Goal: Information Seeking & Learning: Learn about a topic

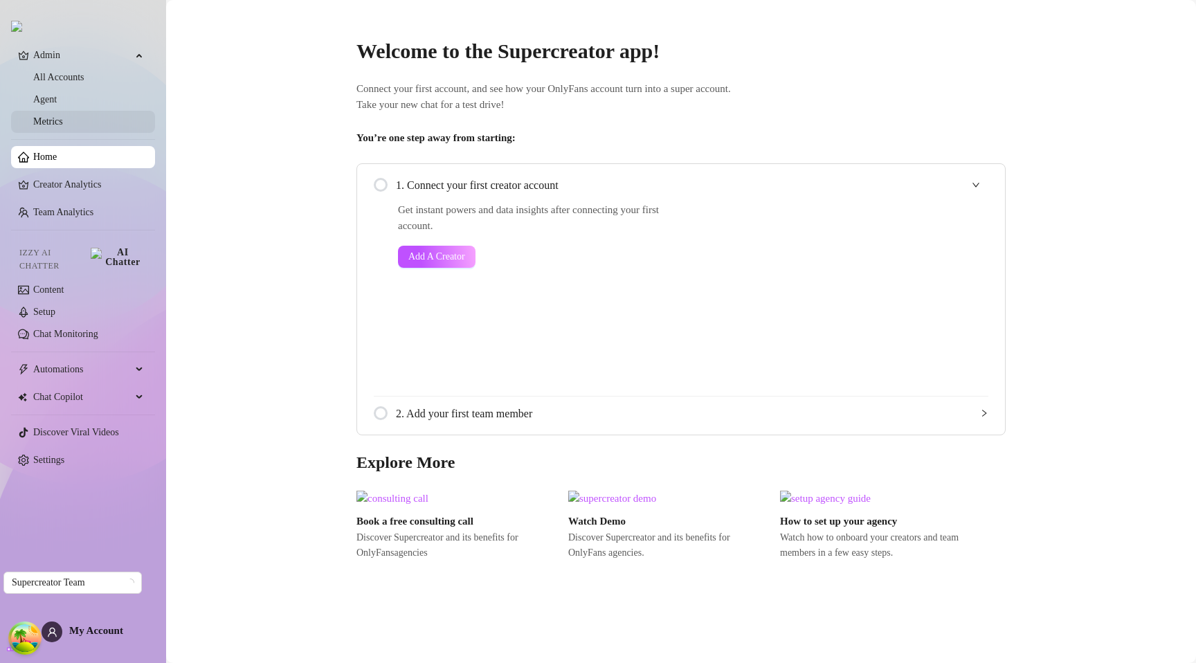
click at [63, 120] on link "Metrics" at bounding box center [48, 121] width 30 height 10
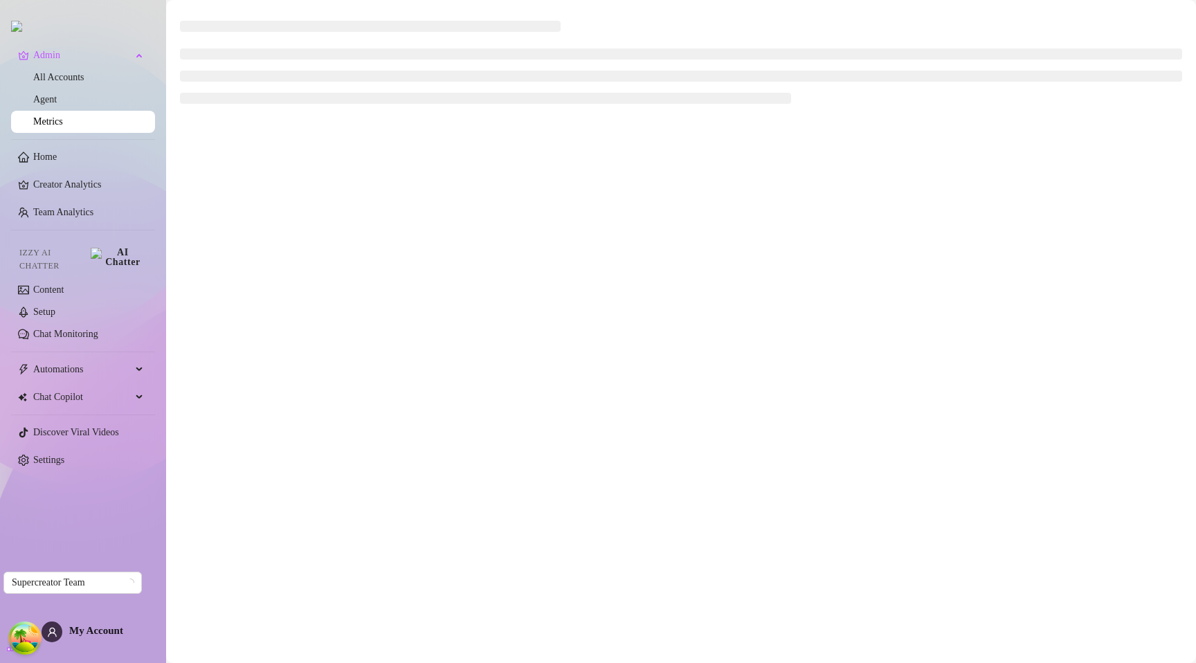
click at [709, 249] on main at bounding box center [681, 331] width 1030 height 663
click at [637, 319] on main at bounding box center [681, 331] width 1030 height 663
drag, startPoint x: 525, startPoint y: 316, endPoint x: 497, endPoint y: 338, distance: 35.9
click at [524, 316] on main at bounding box center [681, 331] width 1030 height 663
click at [285, 159] on main at bounding box center [681, 331] width 1030 height 663
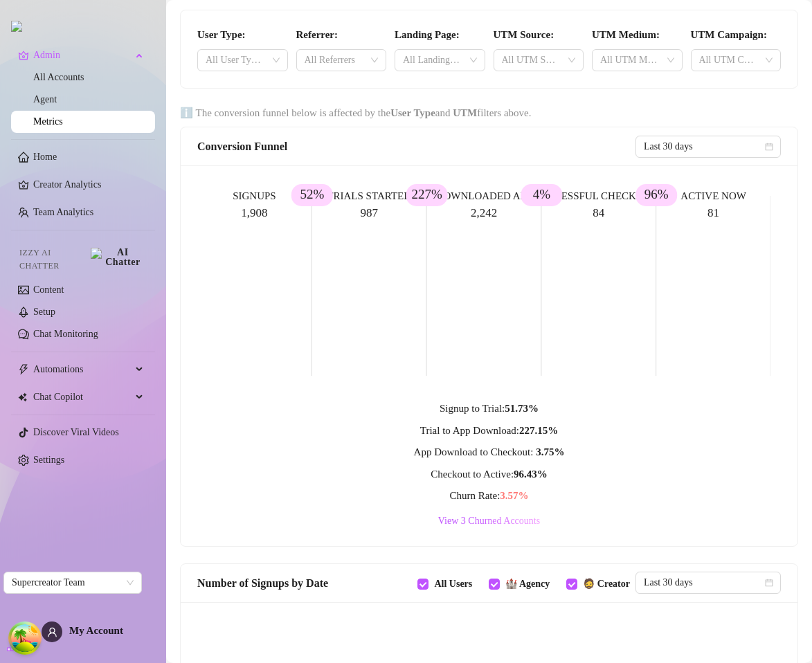
click at [740, 366] on rect at bounding box center [483, 286] width 573 height 208
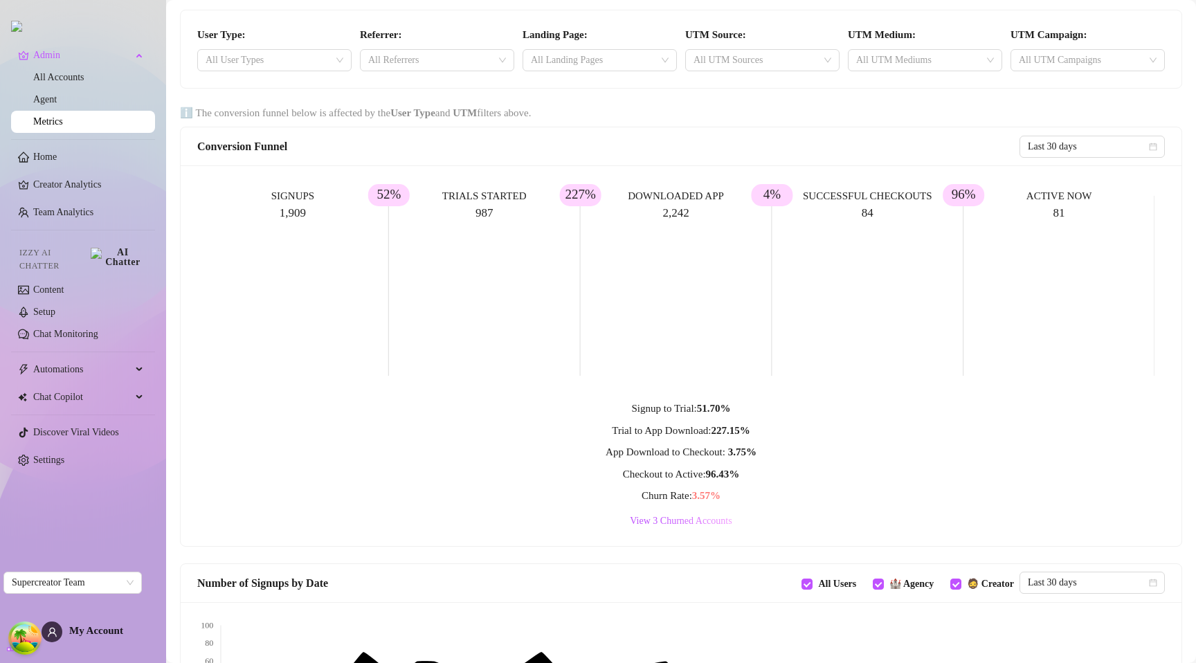
click at [723, 148] on div "Conversion Funnel" at bounding box center [608, 146] width 822 height 17
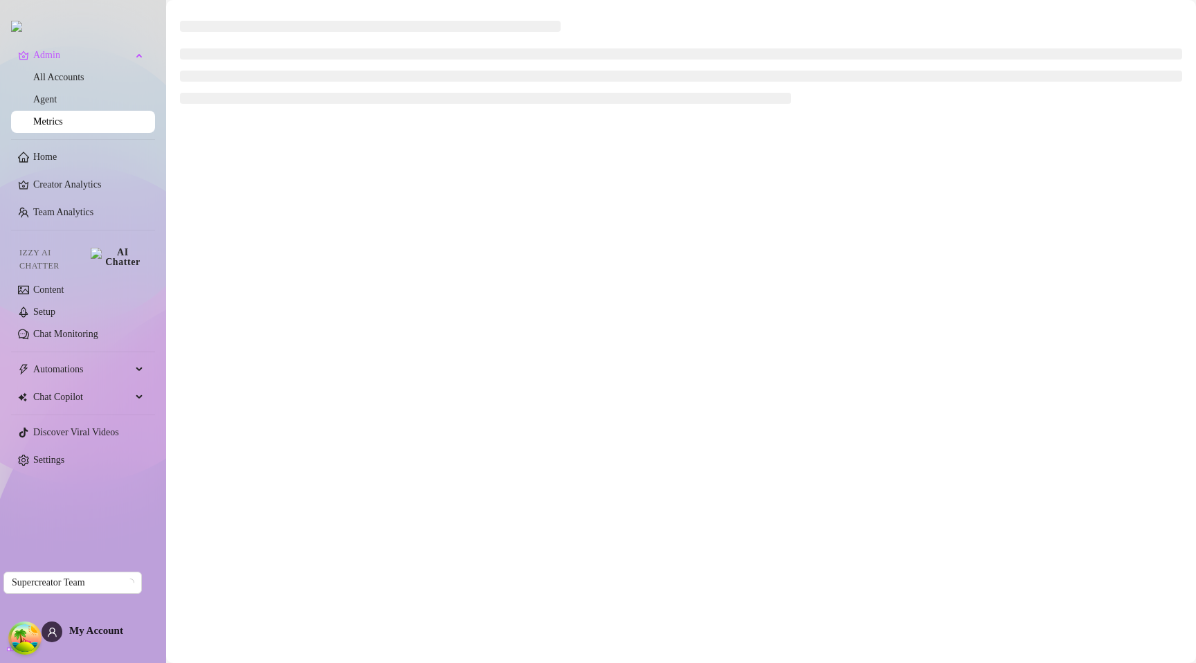
click at [619, 287] on main at bounding box center [681, 331] width 1030 height 663
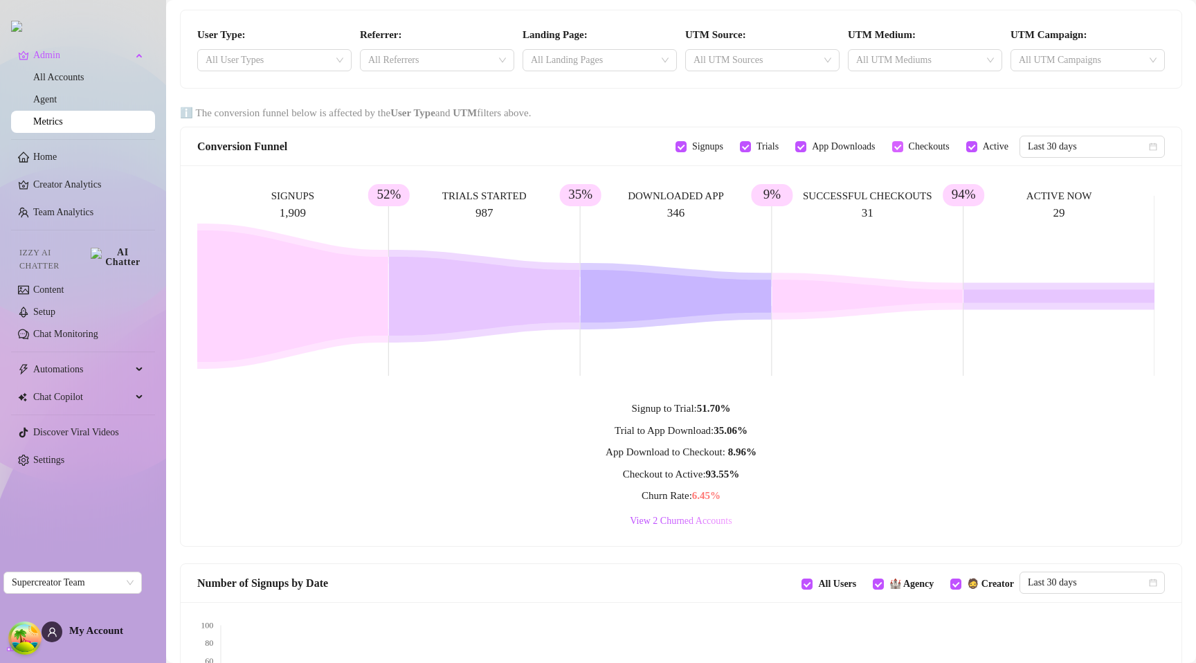
click at [903, 145] on span "Checkouts" at bounding box center [929, 146] width 52 height 15
click at [897, 145] on input "Checkouts" at bounding box center [897, 146] width 11 height 11
drag, startPoint x: 1028, startPoint y: 109, endPoint x: 1195, endPoint y: 102, distance: 167.7
click at [1195, 102] on div "User Type: All User Types Referrer: All Referrers Landing Page: All Landing Pag…" at bounding box center [681, 331] width 1030 height 663
click at [864, 111] on div "ℹ️ The conversion funnel below is affected by the User Type and UTM filters abo…" at bounding box center [681, 113] width 1002 height 17
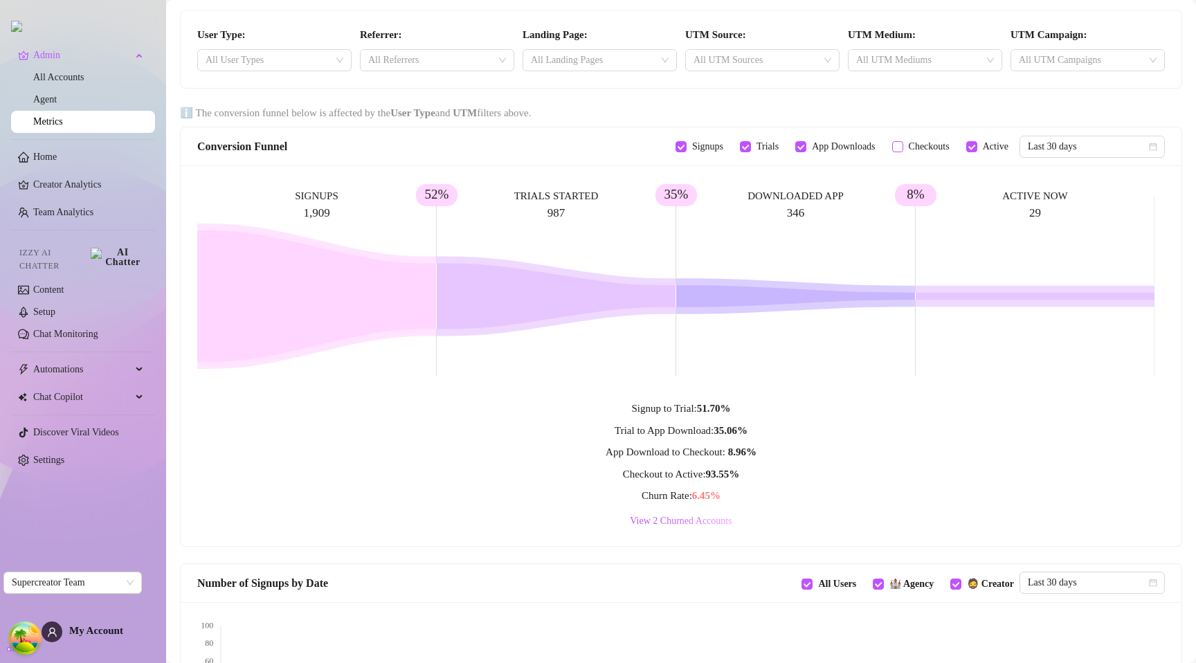
click at [926, 147] on span "Checkouts" at bounding box center [929, 146] width 52 height 15
click at [903, 147] on input "Checkouts" at bounding box center [897, 146] width 11 height 11
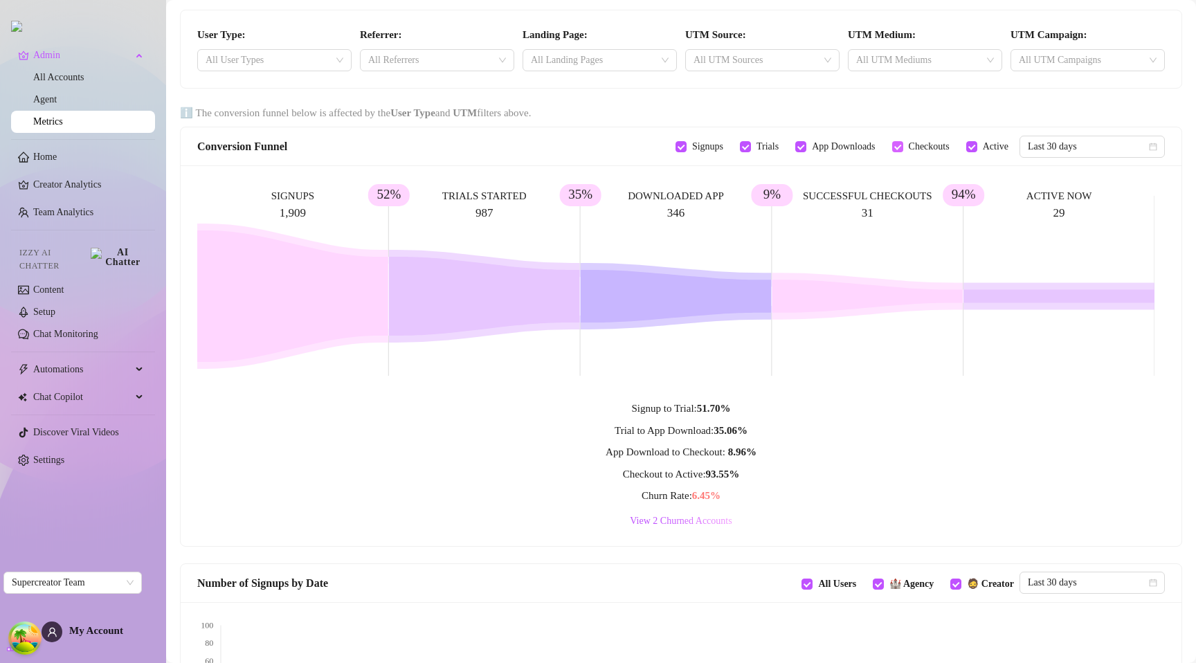
click at [926, 147] on span "Checkouts" at bounding box center [929, 146] width 52 height 15
click at [903, 147] on input "Checkouts" at bounding box center [897, 146] width 11 height 11
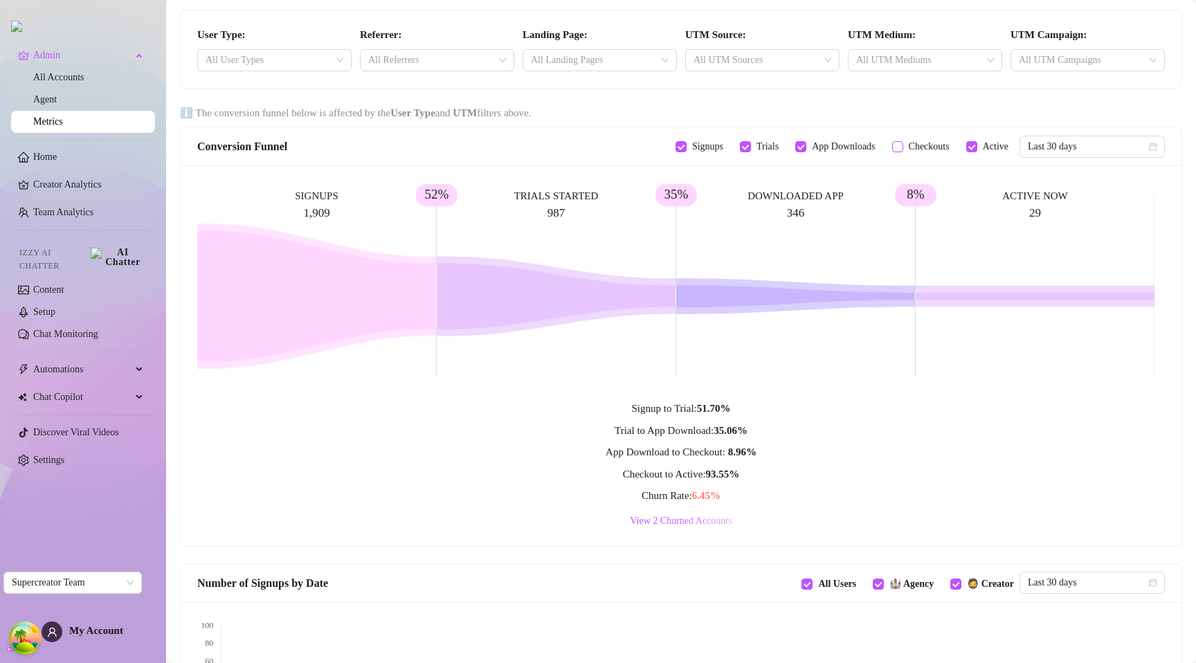
click at [926, 147] on span "Checkouts" at bounding box center [929, 146] width 52 height 15
click at [903, 147] on input "Checkouts" at bounding box center [897, 146] width 11 height 11
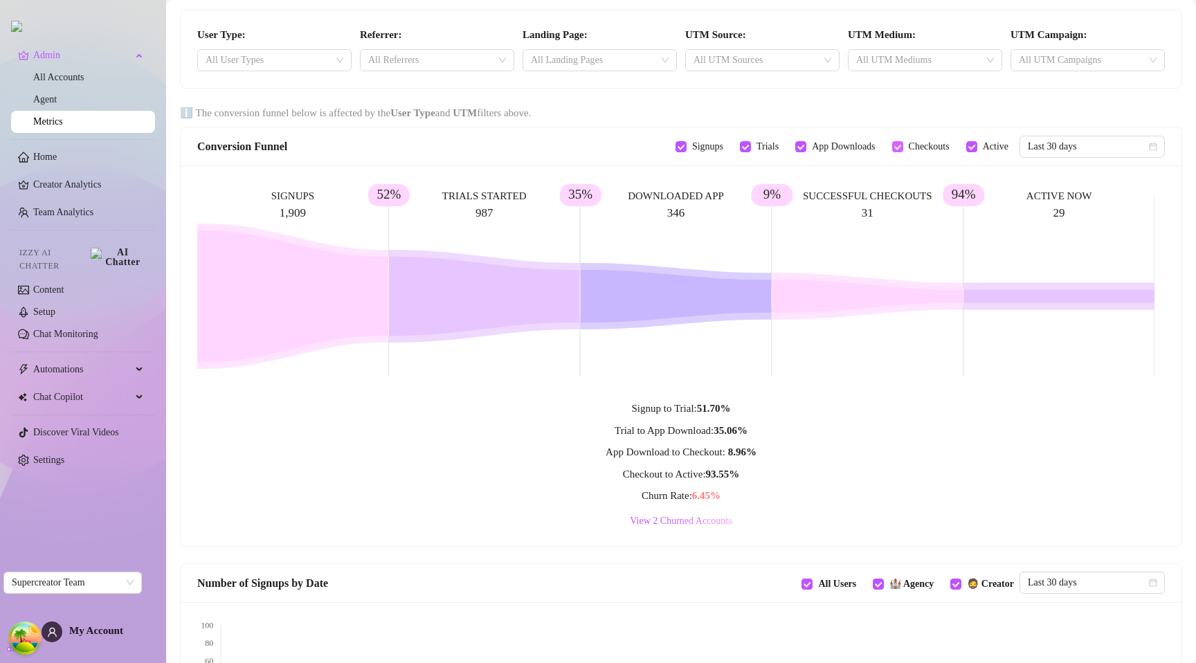
click at [926, 147] on span "Checkouts" at bounding box center [929, 146] width 52 height 15
click at [903, 147] on input "Checkouts" at bounding box center [897, 146] width 11 height 11
checkbox input "false"
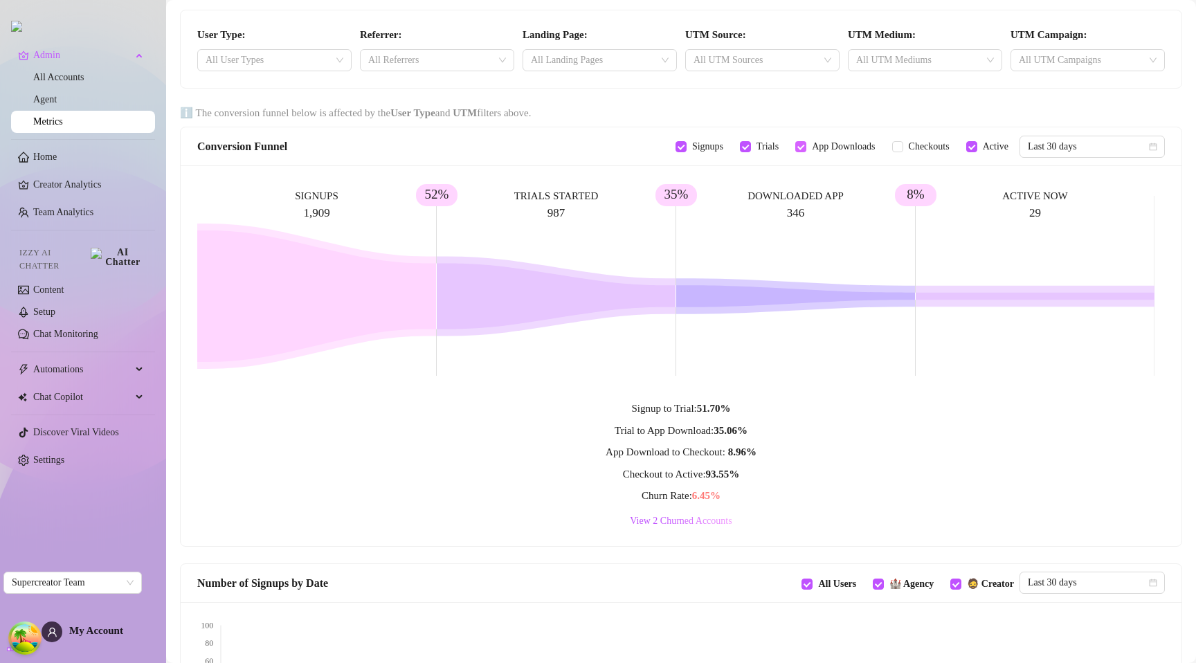
click at [806, 149] on span "App Downloads" at bounding box center [843, 146] width 74 height 15
click at [803, 149] on input "App Downloads" at bounding box center [800, 146] width 11 height 11
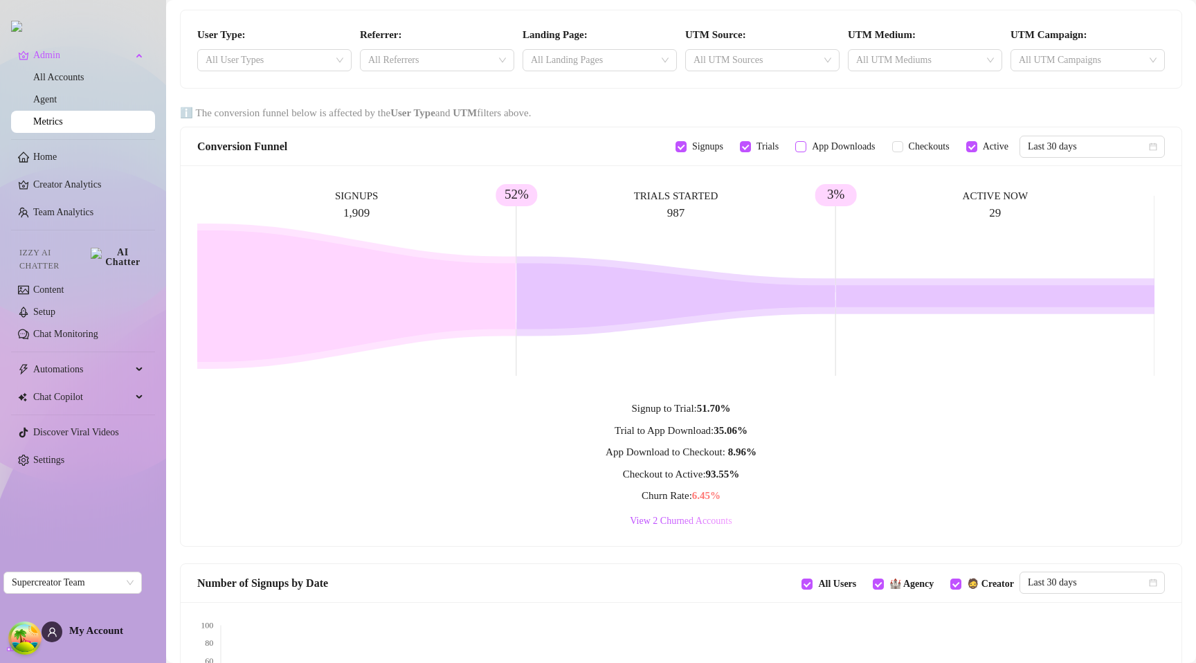
click at [806, 149] on span "App Downloads" at bounding box center [843, 146] width 74 height 15
click at [803, 149] on input "App Downloads" at bounding box center [800, 146] width 11 height 11
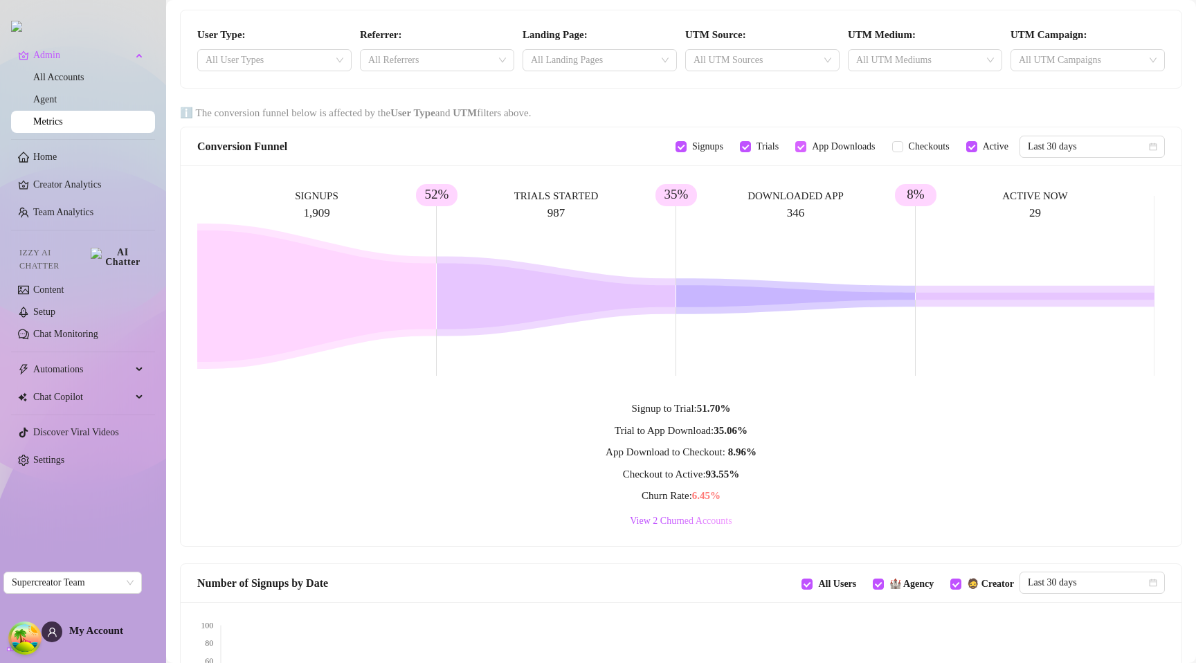
click at [806, 150] on span "App Downloads" at bounding box center [843, 146] width 74 height 15
click at [797, 150] on input "App Downloads" at bounding box center [800, 146] width 11 height 11
checkbox input "false"
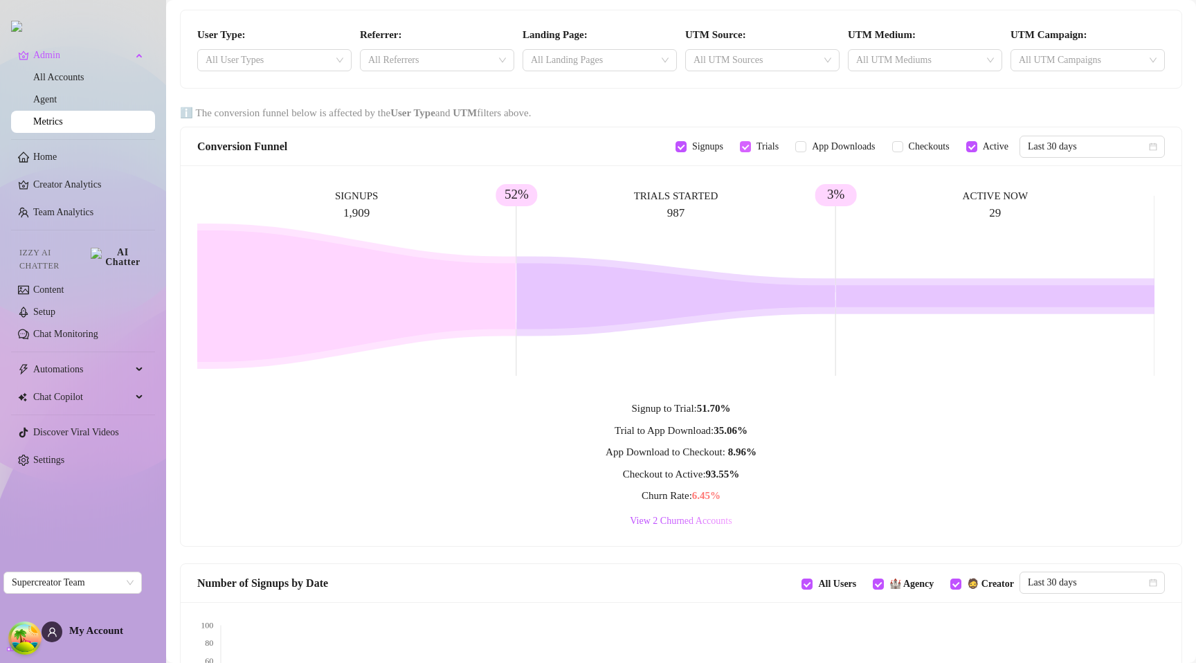
click at [751, 148] on span "Trials" at bounding box center [767, 146] width 33 height 15
click at [740, 148] on input "Trials" at bounding box center [745, 146] width 11 height 11
checkbox input "false"
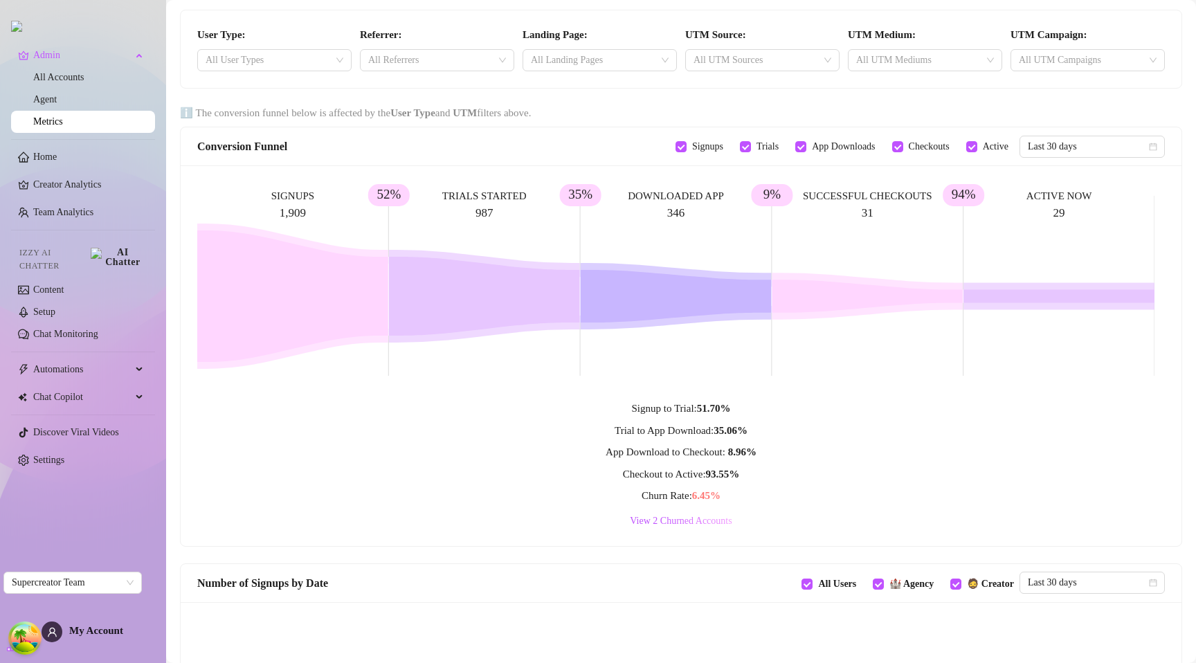
click at [711, 498] on strong "6.45 %" at bounding box center [706, 495] width 28 height 11
click at [747, 457] on strong "8.96 %" at bounding box center [742, 451] width 28 height 11
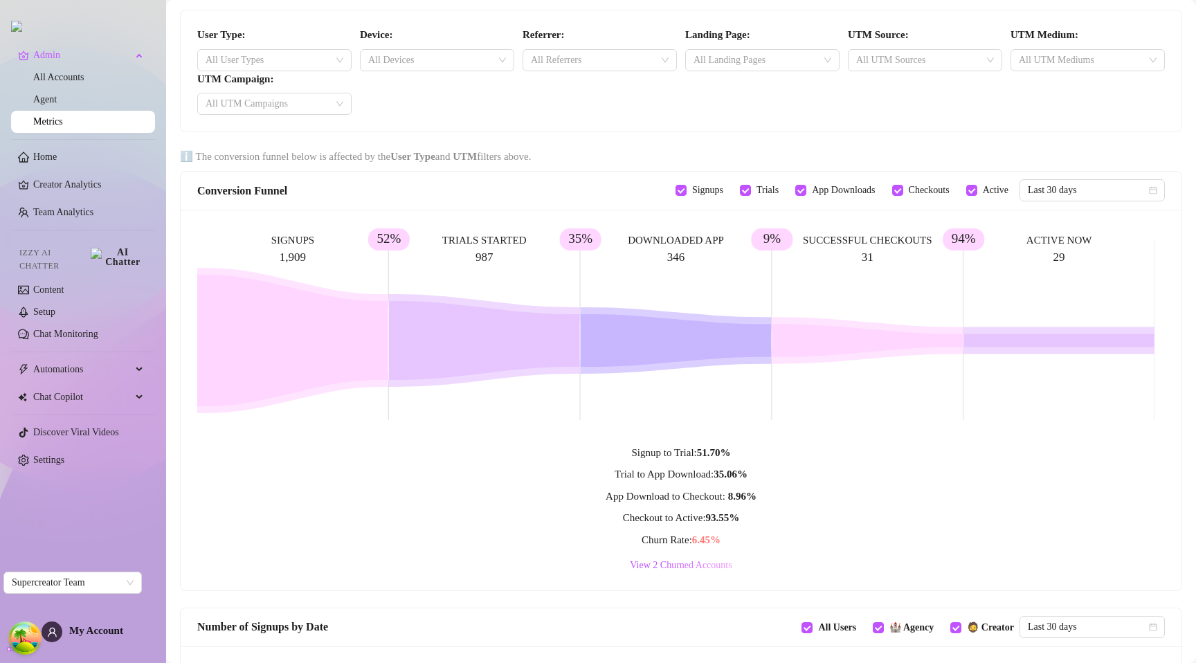
click at [712, 539] on strong "6.45 %" at bounding box center [706, 539] width 28 height 11
click at [718, 537] on strong "6.45 %" at bounding box center [706, 539] width 28 height 11
drag, startPoint x: 741, startPoint y: 521, endPoint x: 637, endPoint y: 516, distance: 103.2
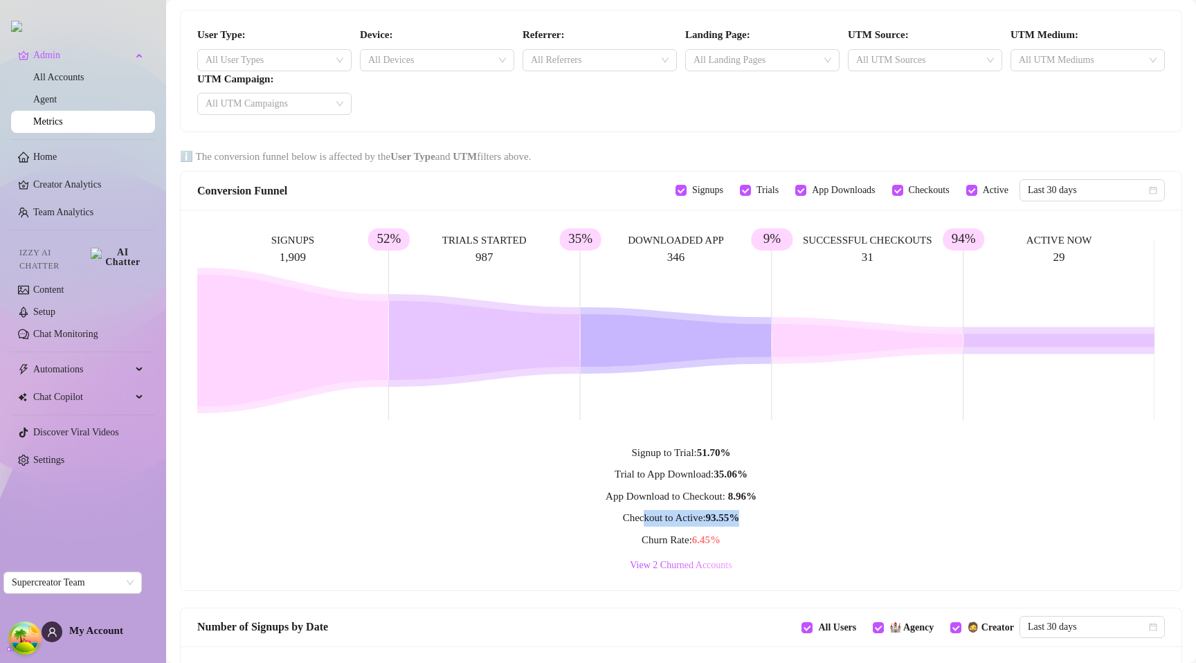
click at [637, 516] on div "Checkout to Active: 93.55 %" at bounding box center [681, 518] width 968 height 17
click at [637, 516] on span "Checkout to Active: 93.55 %" at bounding box center [681, 517] width 117 height 11
click at [903, 430] on rect at bounding box center [675, 330] width 957 height 208
click at [829, 379] on rect at bounding box center [675, 330] width 957 height 208
click at [843, 324] on icon at bounding box center [867, 340] width 191 height 33
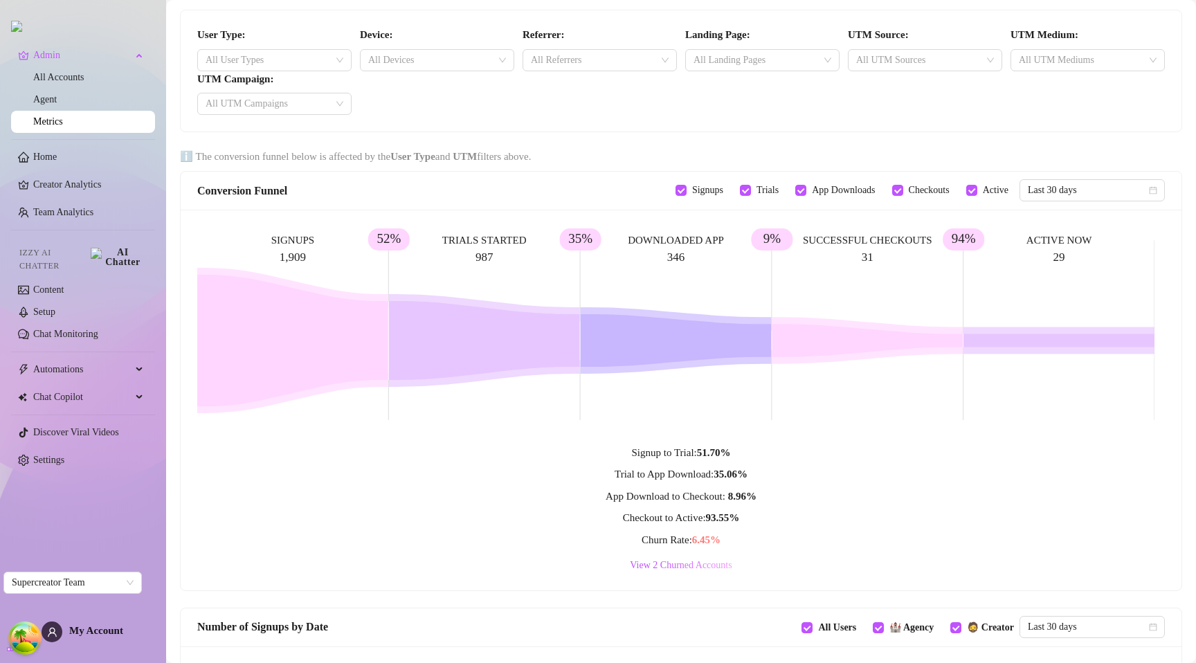
click at [869, 390] on rect at bounding box center [675, 330] width 957 height 208
click at [399, 62] on div at bounding box center [430, 60] width 134 height 19
click at [415, 136] on div "smarttv" at bounding box center [435, 132] width 131 height 15
click at [417, 131] on div "smarttv" at bounding box center [435, 132] width 131 height 15
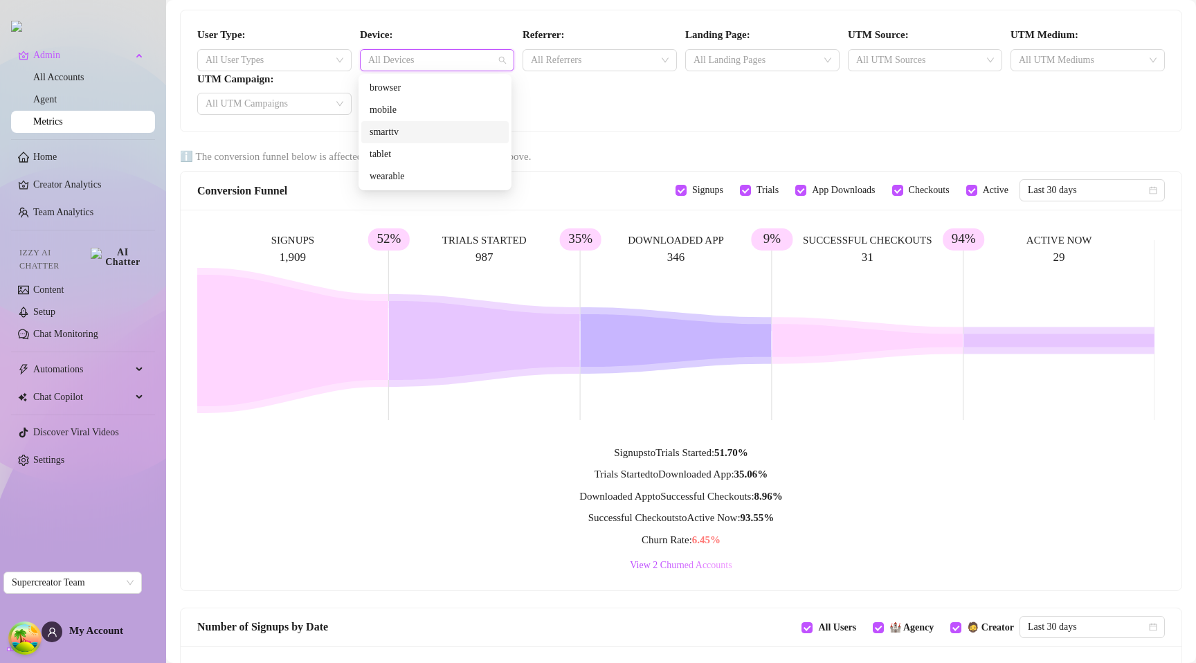
click at [403, 136] on div "smarttv" at bounding box center [435, 132] width 131 height 15
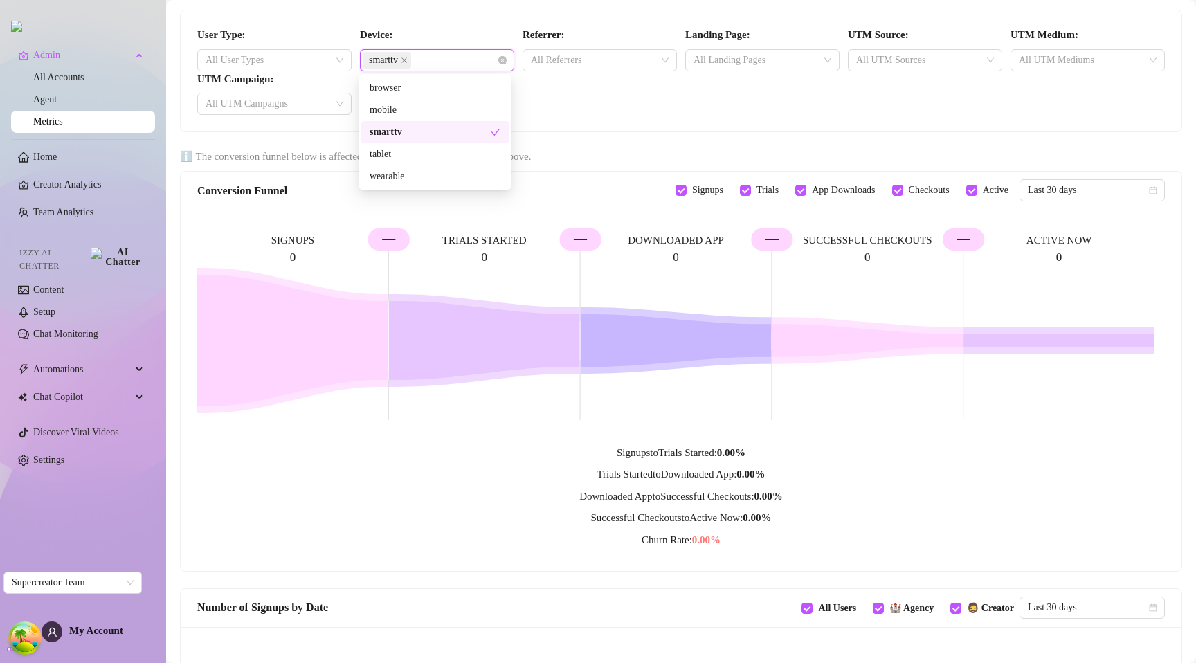
click at [406, 137] on div "smarttv" at bounding box center [430, 132] width 121 height 15
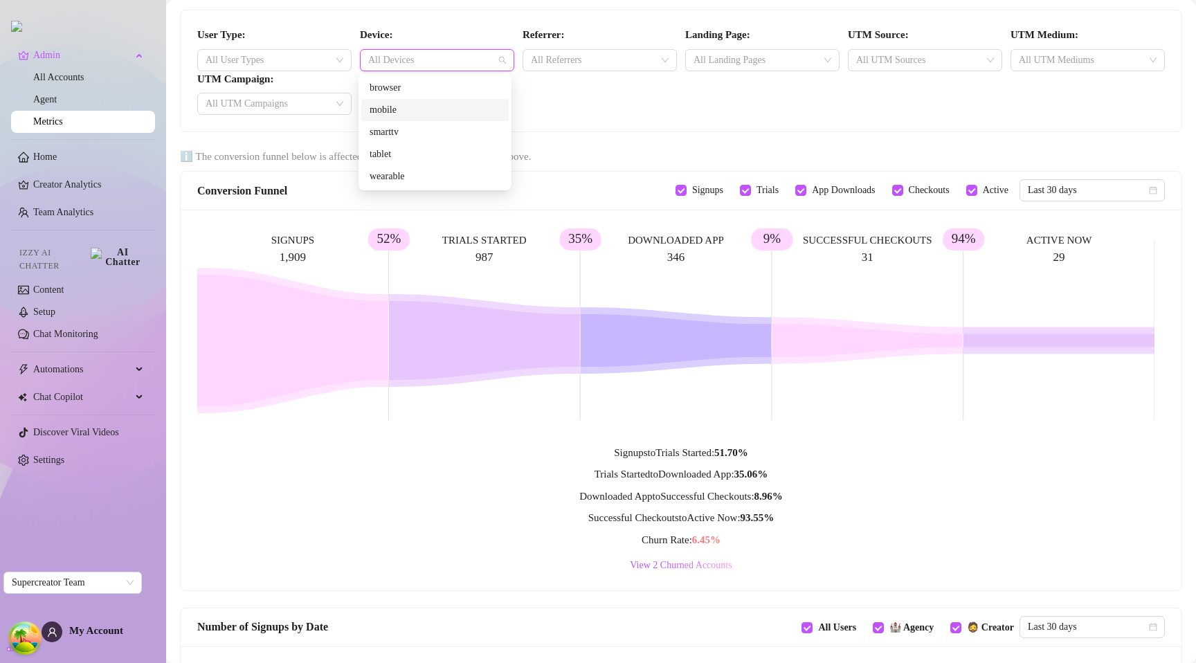
click at [403, 115] on div "mobile" at bounding box center [435, 109] width 131 height 15
click at [404, 113] on div "mobile" at bounding box center [430, 109] width 121 height 15
click at [619, 108] on div "User Type: All User Types Device: All Devices Referrer: All Referrers Landing P…" at bounding box center [681, 71] width 976 height 88
click at [408, 67] on div at bounding box center [430, 60] width 134 height 19
click at [411, 64] on div at bounding box center [430, 60] width 134 height 19
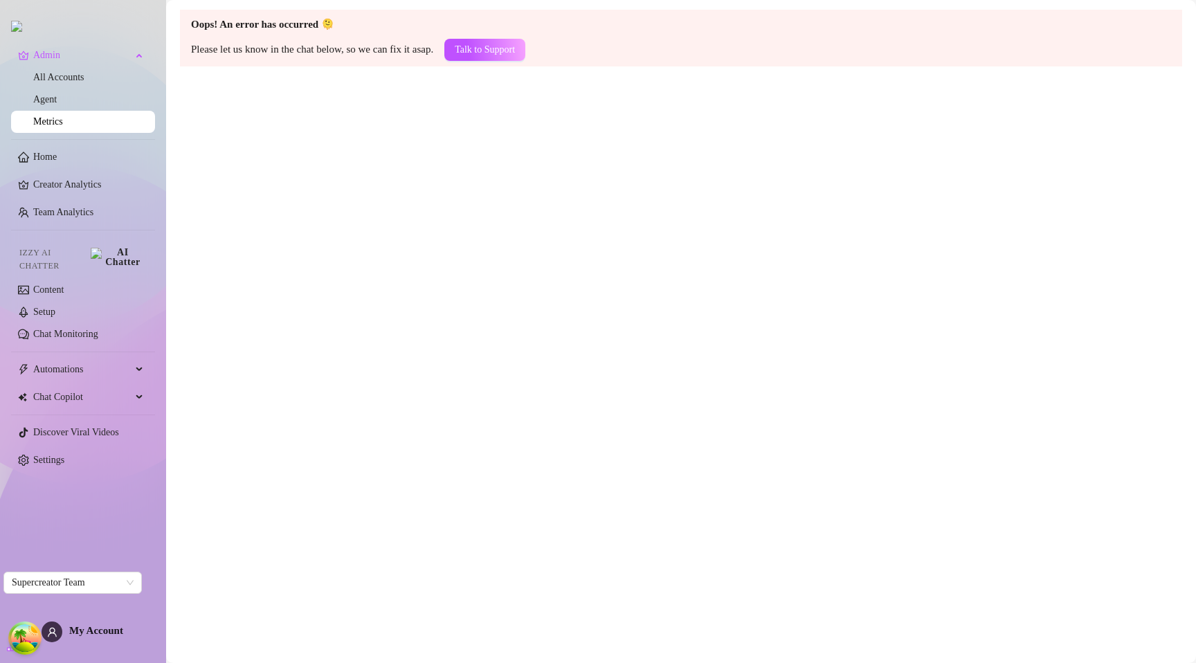
click at [417, 62] on div "Oops! An error has occurred 🫠 Please let us know in the chat below, so we can f…" at bounding box center [681, 38] width 1002 height 57
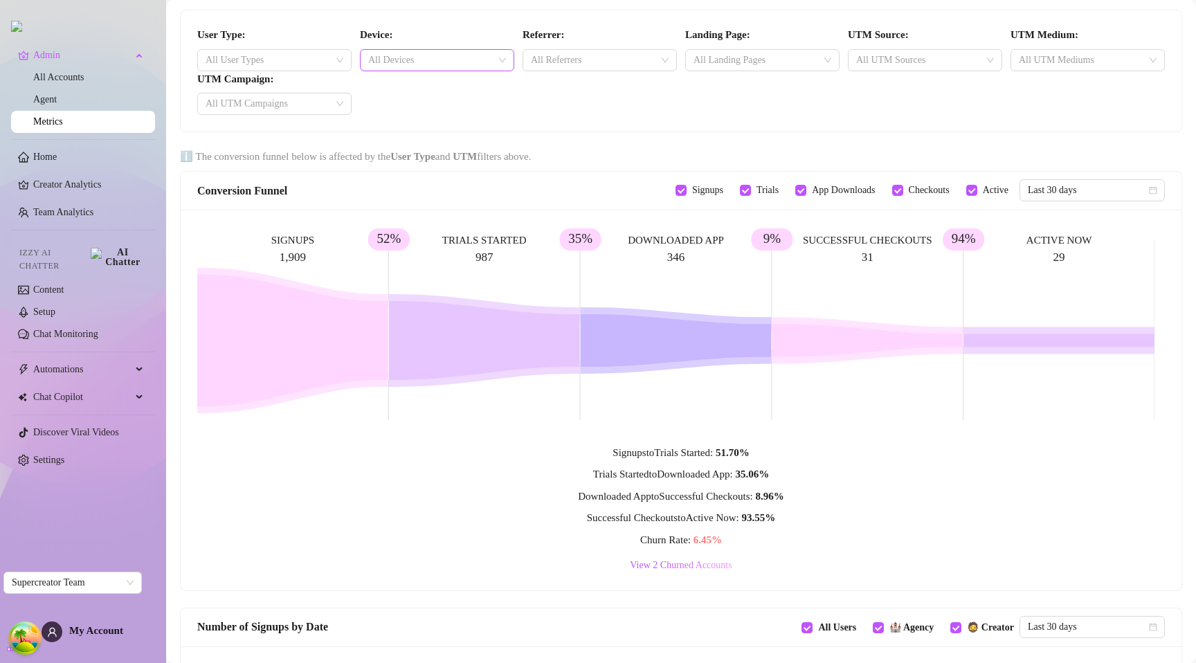
click at [414, 66] on div at bounding box center [430, 60] width 134 height 19
click at [410, 107] on div "Mobile" at bounding box center [435, 109] width 131 height 15
click at [637, 111] on div "User Type: All User Types Device: Mobile Referrer: All Referrers Landing Page: …" at bounding box center [681, 71] width 976 height 88
click at [465, 62] on div "Mobile" at bounding box center [430, 60] width 134 height 19
click at [487, 114] on div "Mobile" at bounding box center [430, 109] width 121 height 15
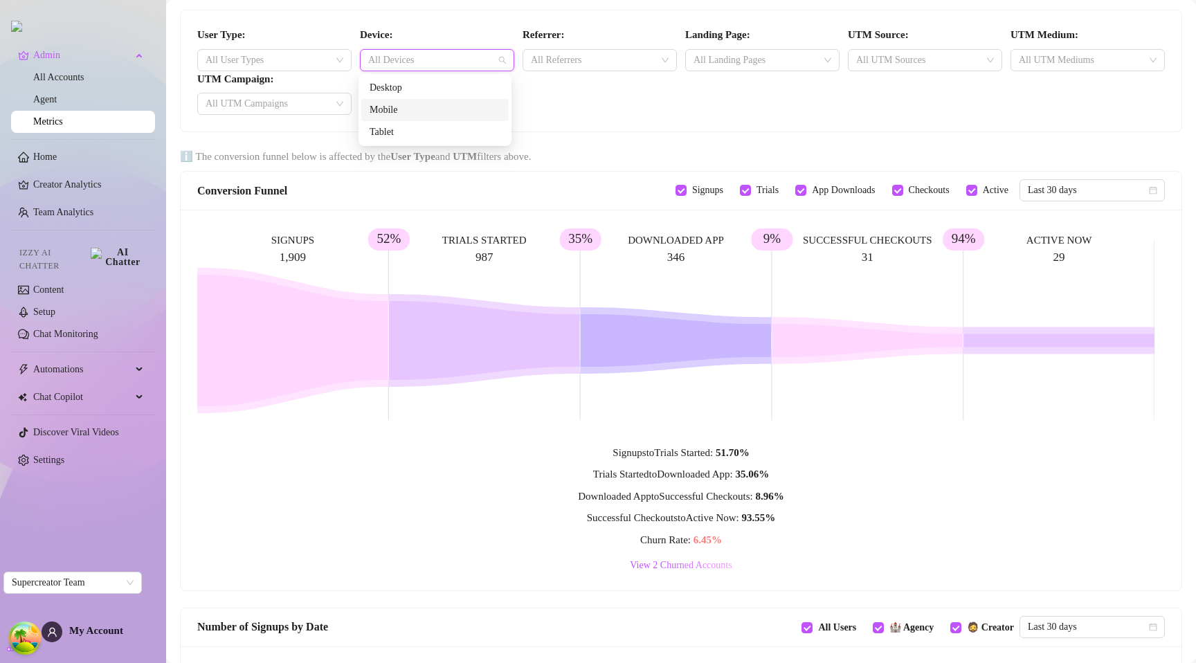
click at [526, 107] on div "User Type: All User Types Device: All Devices Referrer: All Referrers Landing P…" at bounding box center [681, 71] width 976 height 88
click at [407, 60] on div at bounding box center [430, 60] width 134 height 19
click at [406, 111] on div "Mobile" at bounding box center [435, 109] width 131 height 15
click at [408, 109] on div "Mobile" at bounding box center [430, 109] width 121 height 15
click at [623, 118] on div "User Type: All User Types Device: All Devices Referrer: All Referrers Landing P…" at bounding box center [681, 70] width 1001 height 121
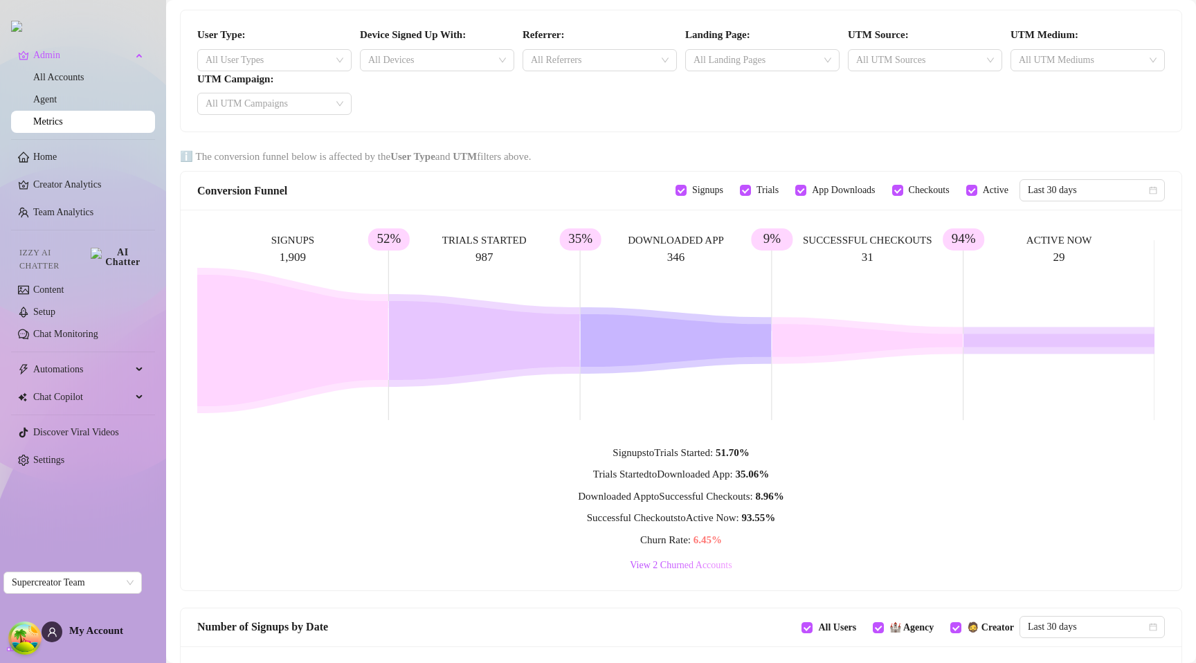
click at [424, 115] on div "User Type: All User Types Device Signed Up With: All Devices Referrer: All Refe…" at bounding box center [681, 71] width 976 height 88
click at [422, 62] on div at bounding box center [430, 60] width 134 height 19
click at [392, 130] on div "Tablet" at bounding box center [435, 132] width 131 height 15
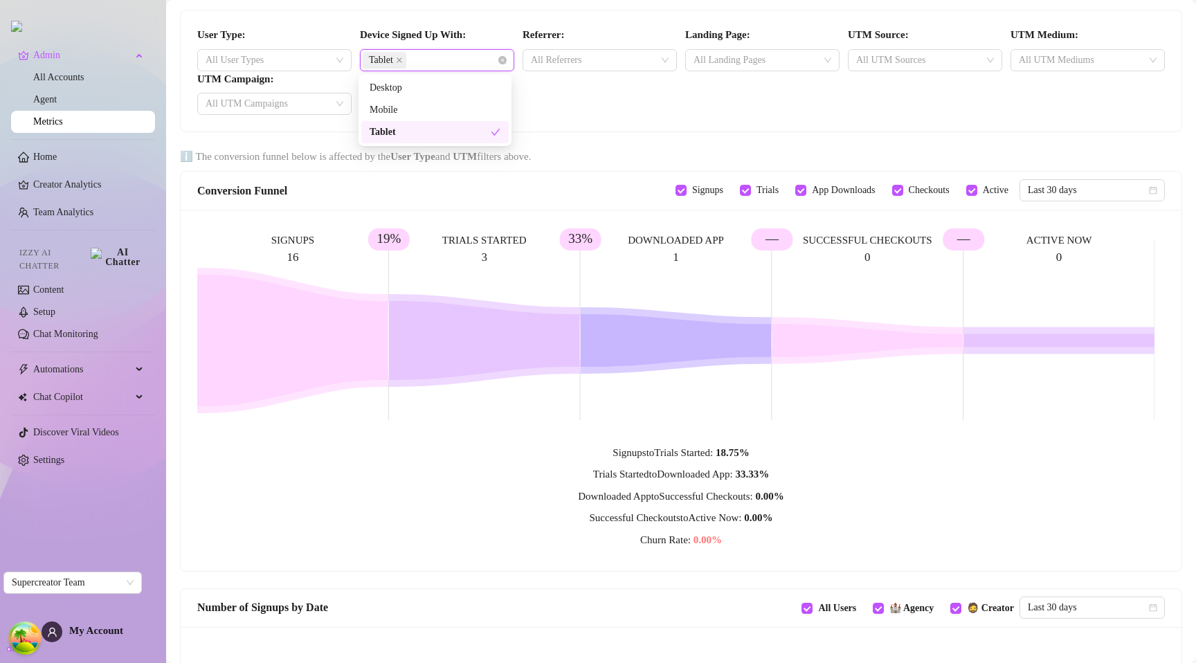
click at [394, 133] on div "Tablet" at bounding box center [430, 132] width 121 height 15
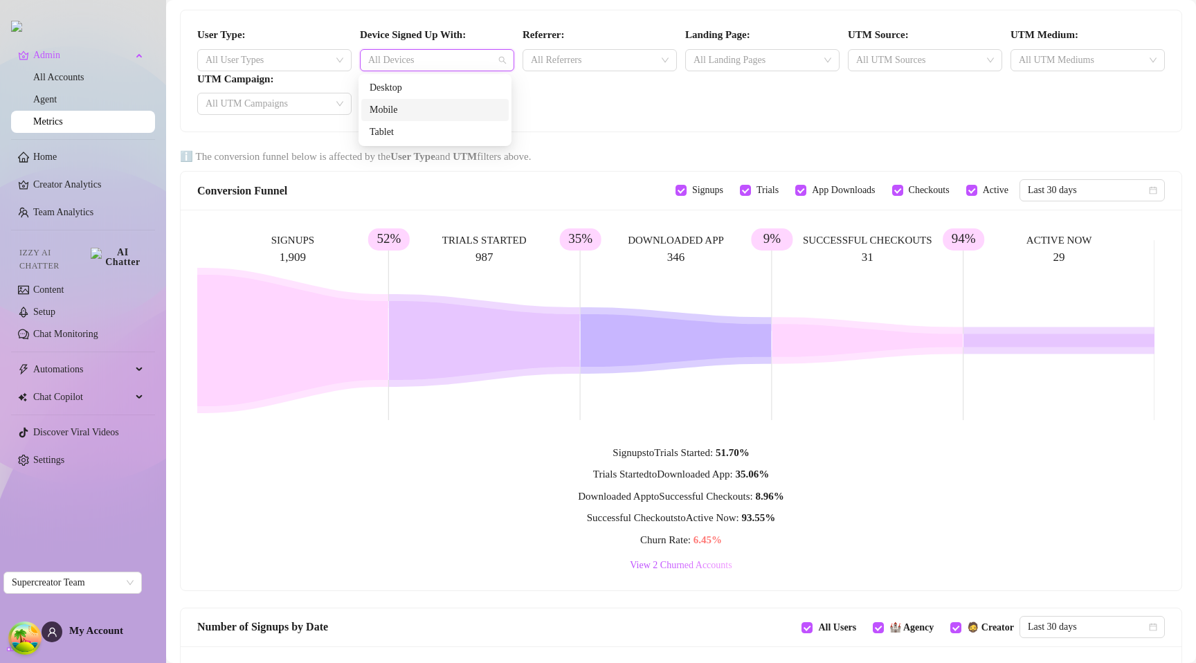
click at [410, 107] on div "Mobile" at bounding box center [435, 109] width 131 height 15
click at [411, 102] on div "Mobile" at bounding box center [430, 109] width 121 height 15
click at [409, 89] on div "Desktop" at bounding box center [435, 87] width 131 height 15
click at [444, 64] on div at bounding box center [430, 60] width 134 height 19
click at [414, 88] on div "browser" at bounding box center [435, 87] width 131 height 15
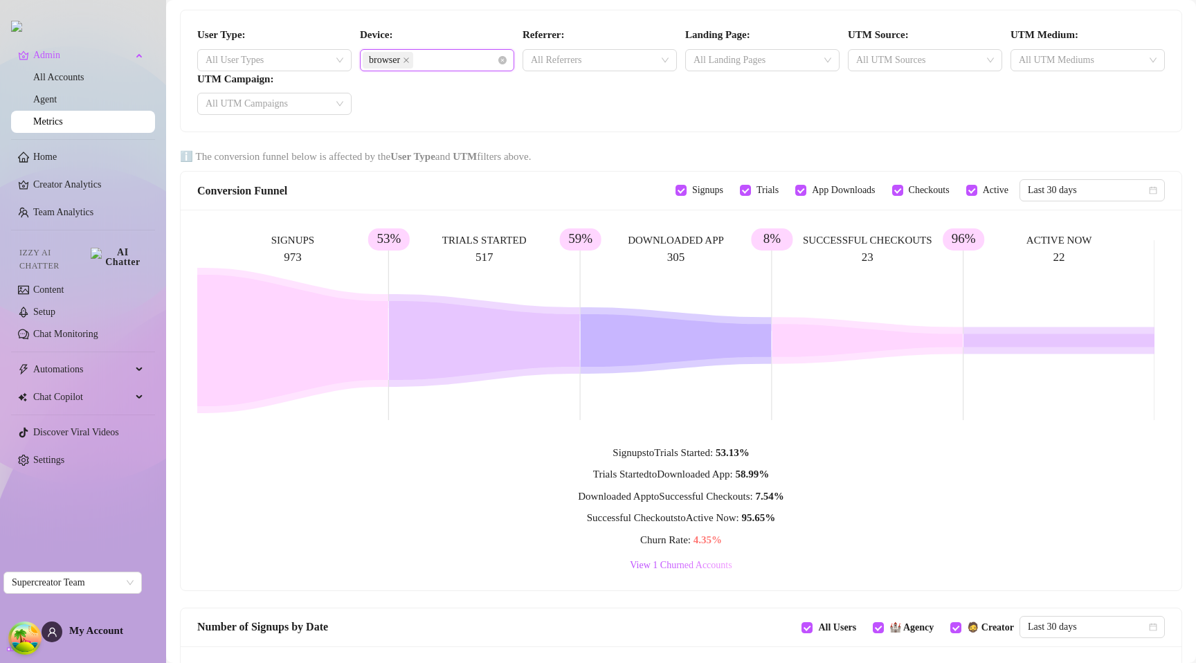
click at [601, 108] on div "User Type: All User Types Device: browser browser Referrer: All Referrers Landi…" at bounding box center [681, 71] width 976 height 88
drag, startPoint x: 927, startPoint y: 240, endPoint x: 882, endPoint y: 241, distance: 45.7
click at [882, 241] on rect at bounding box center [675, 330] width 957 height 208
click at [461, 76] on div "User Type: All User Types Device: browser Referrer: All Referrers Landing Page:…" at bounding box center [681, 71] width 976 height 88
click at [462, 71] on div "User Type: All User Types Device: browser Referrer: All Referrers Landing Page:…" at bounding box center [681, 71] width 976 height 88
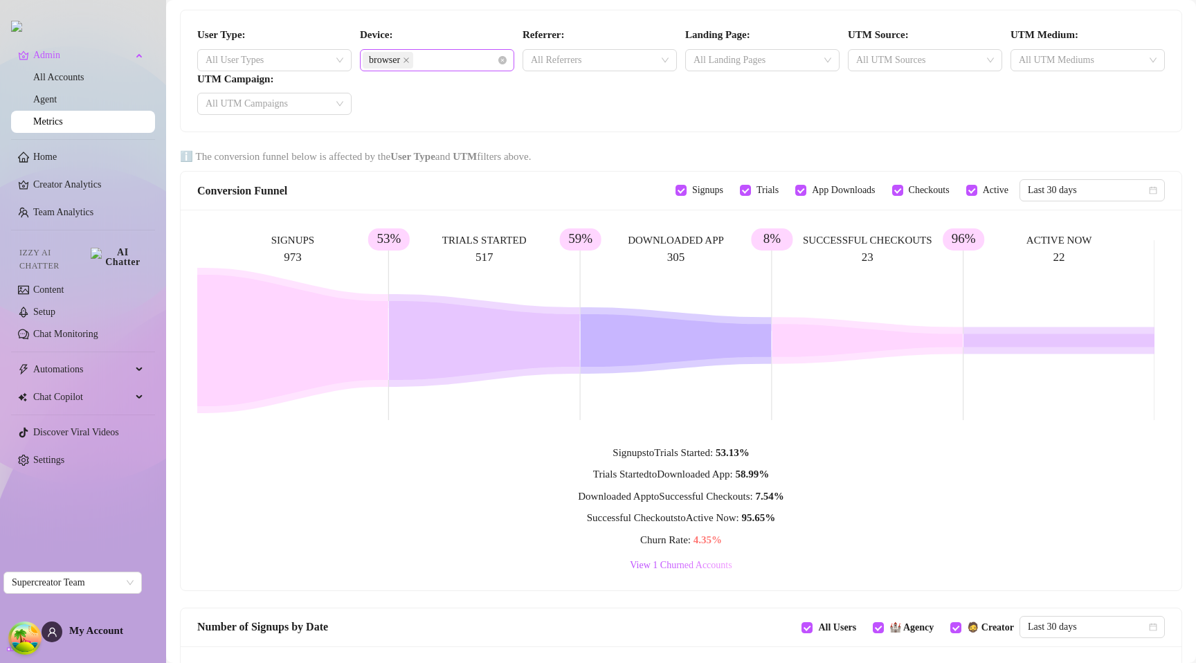
click at [464, 64] on div "browser" at bounding box center [430, 60] width 134 height 19
click at [420, 105] on div "mobile" at bounding box center [435, 109] width 131 height 15
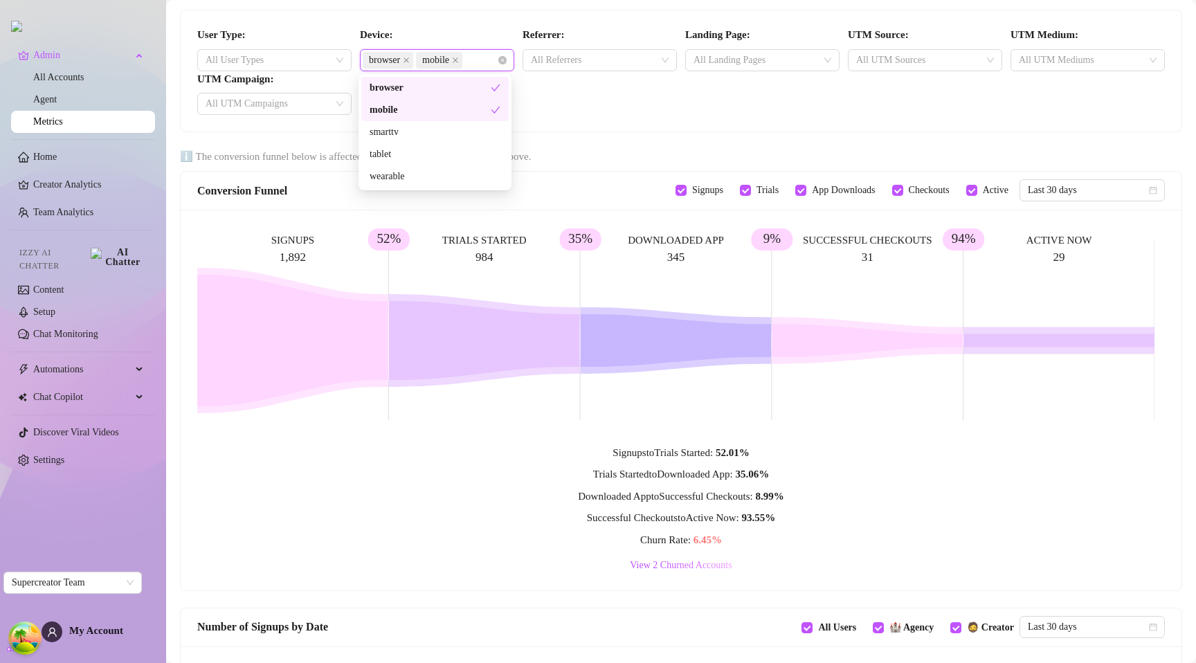
click at [592, 121] on div "User Type: All User Types Device: browser mobile Referrer: All Referrers Landin…" at bounding box center [681, 70] width 1001 height 121
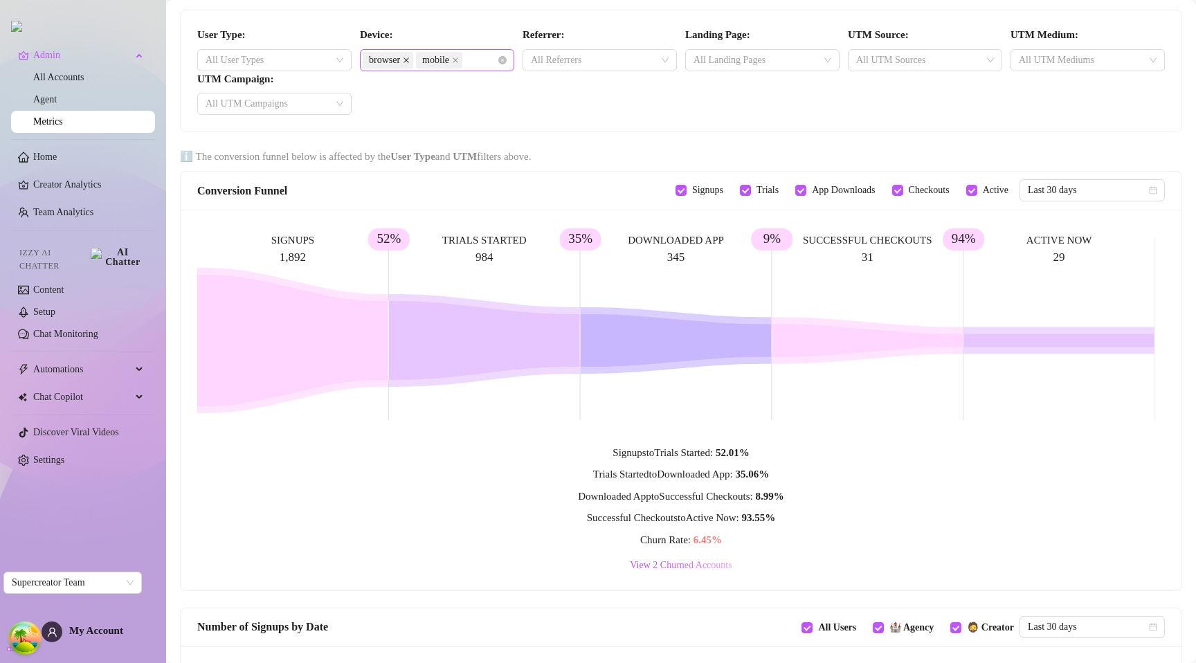
click at [408, 55] on span at bounding box center [406, 60] width 7 height 15
click at [473, 65] on div "mobile" at bounding box center [430, 60] width 134 height 19
click at [470, 57] on div "mobile" at bounding box center [430, 60] width 134 height 19
click at [419, 55] on div "mobile" at bounding box center [430, 60] width 134 height 19
click at [424, 59] on div "mobile" at bounding box center [430, 60] width 134 height 19
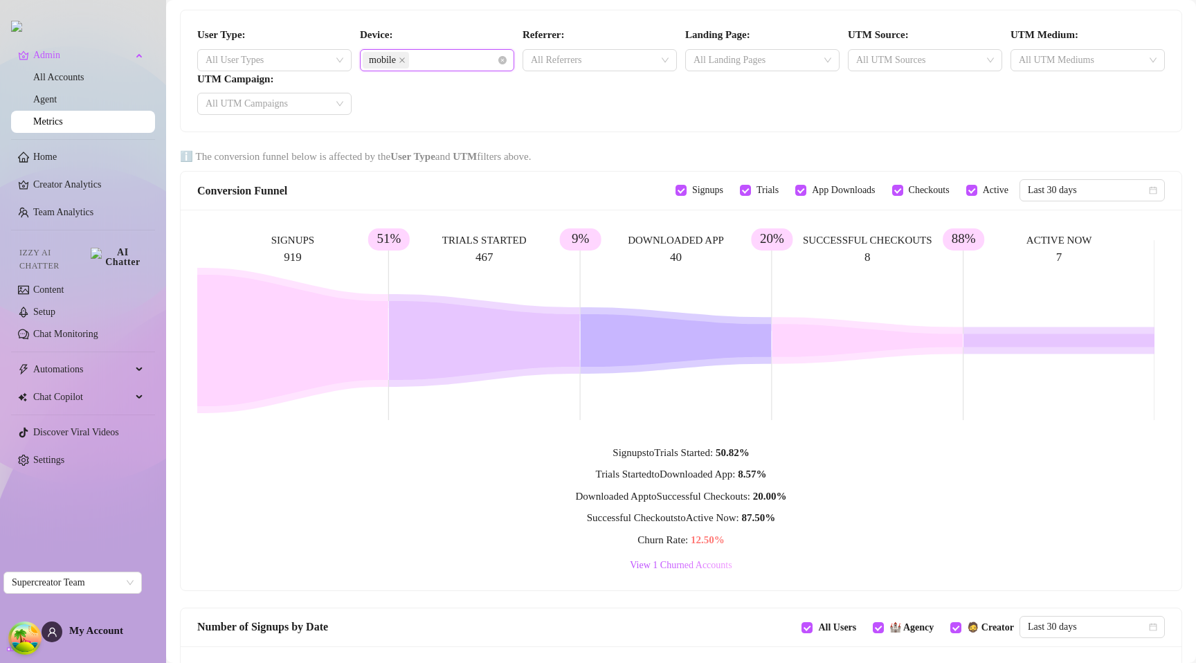
click at [436, 63] on div "mobile" at bounding box center [430, 60] width 134 height 19
click at [439, 60] on div "mobile" at bounding box center [430, 60] width 134 height 19
click at [598, 111] on div "User Type: All User Types Device: mobile mobile Referrer: All Referrers Landing…" at bounding box center [681, 71] width 976 height 88
click at [446, 60] on div "mobile" at bounding box center [430, 60] width 134 height 19
click at [404, 59] on icon "close" at bounding box center [402, 60] width 7 height 7
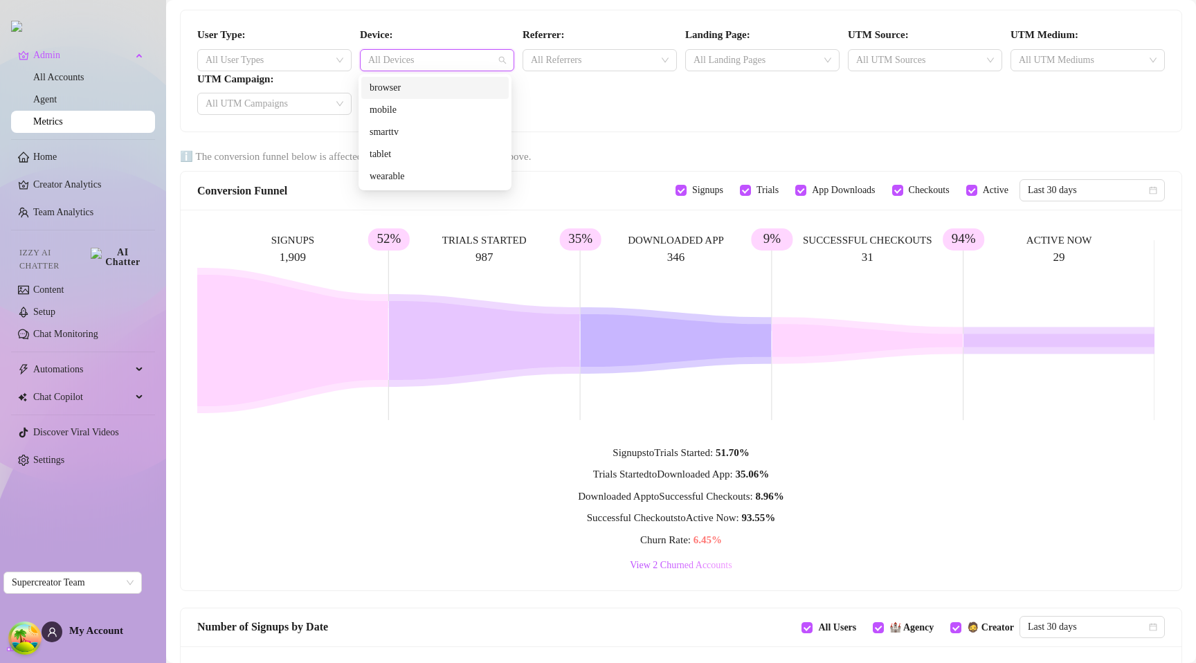
click at [401, 89] on div "browser" at bounding box center [435, 87] width 131 height 15
click at [557, 111] on div "User Type: All User Types Device: browser Referrer: All Referrers Landing Page:…" at bounding box center [681, 71] width 976 height 88
click at [426, 62] on div "browser" at bounding box center [430, 60] width 134 height 19
click at [409, 62] on icon "close" at bounding box center [406, 60] width 7 height 7
click at [620, 102] on div "User Type: All User Types Device: All Devices Referrer: All Referrers Landing P…" at bounding box center [681, 71] width 976 height 88
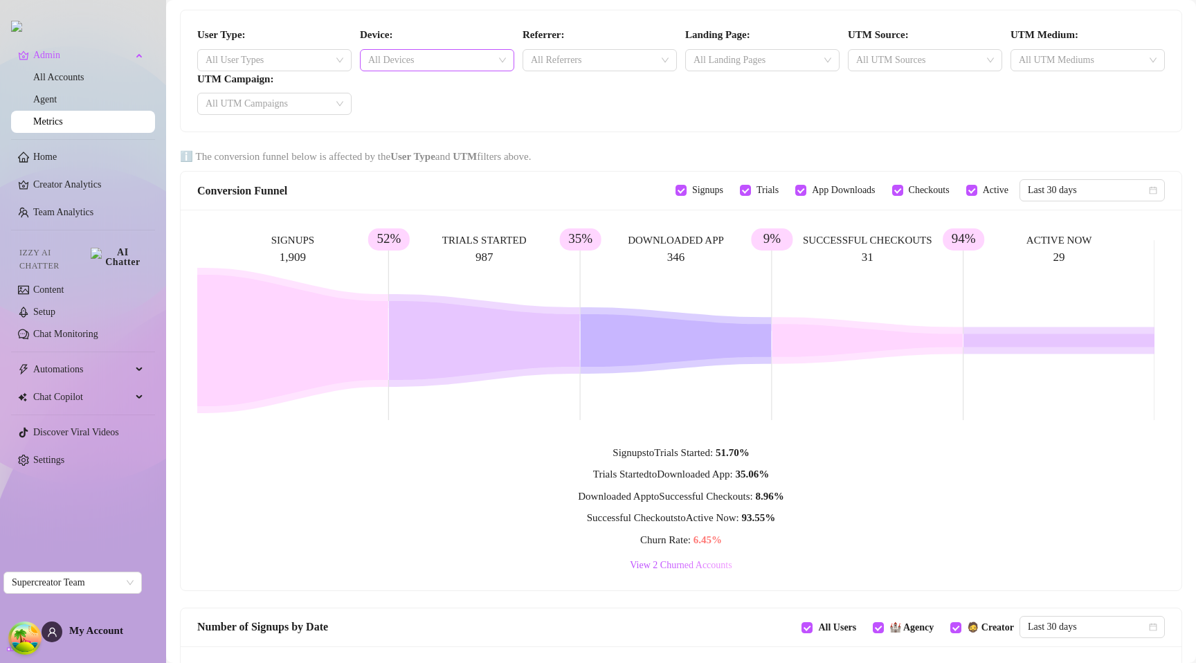
click at [426, 90] on div "User Type: All User Types Device: All Devices Referrer: All Referrers Landing P…" at bounding box center [681, 71] width 976 height 88
drag, startPoint x: 417, startPoint y: 137, endPoint x: 408, endPoint y: 144, distance: 11.4
click at [410, 145] on main "User Type: All User Types Device: All Devices Referrer: All Referrers Landing P…" at bounding box center [681, 658] width 1030 height 1316
click at [887, 435] on div "SIGNUPS 1,909 TRIALS STARTED 987 52% DOWNLOADED APP 346 35% SUCCESSFUL CHECKOUT…" at bounding box center [681, 332] width 968 height 212
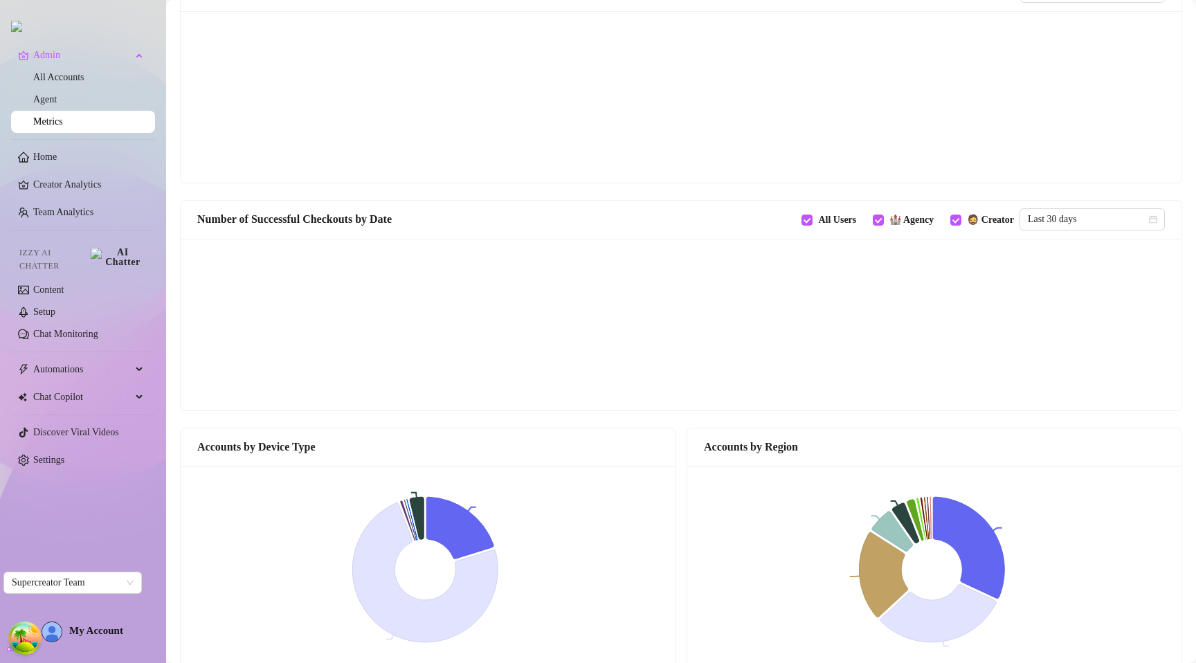
scroll to position [914, 0]
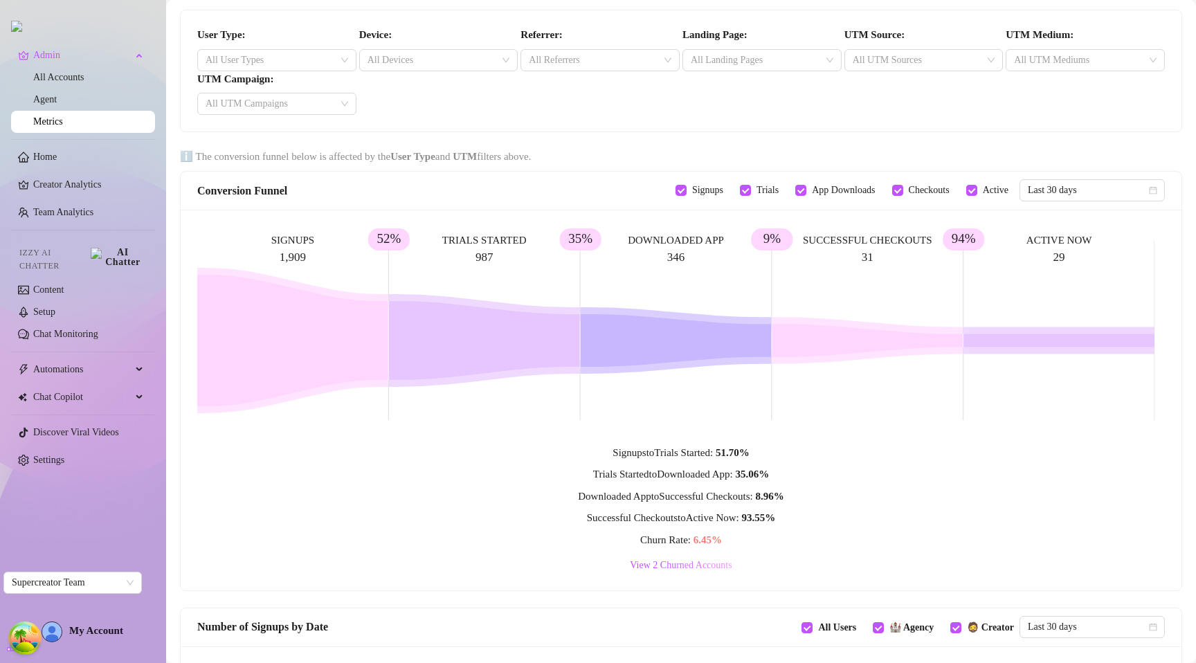
click at [544, 374] on icon at bounding box center [484, 340] width 191 height 79
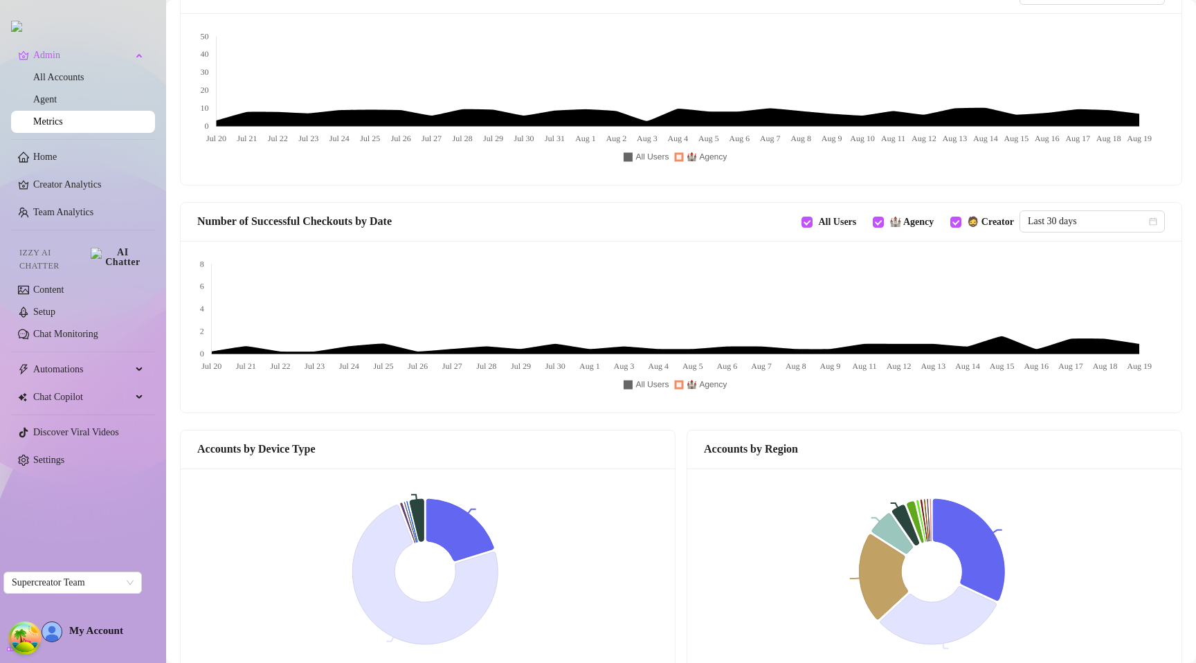
scroll to position [914, 0]
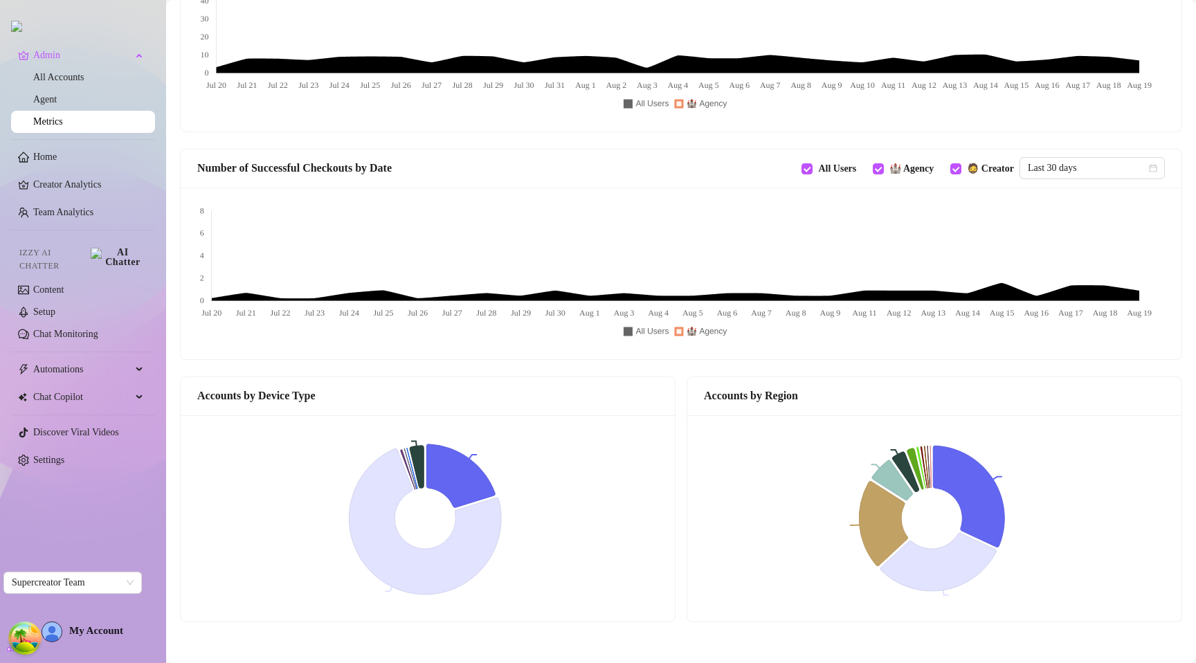
click at [384, 484] on icon at bounding box center [425, 521] width 152 height 146
click at [402, 381] on div "Accounts by Device Type" at bounding box center [428, 396] width 494 height 39
click at [415, 473] on rect at bounding box center [425, 518] width 456 height 173
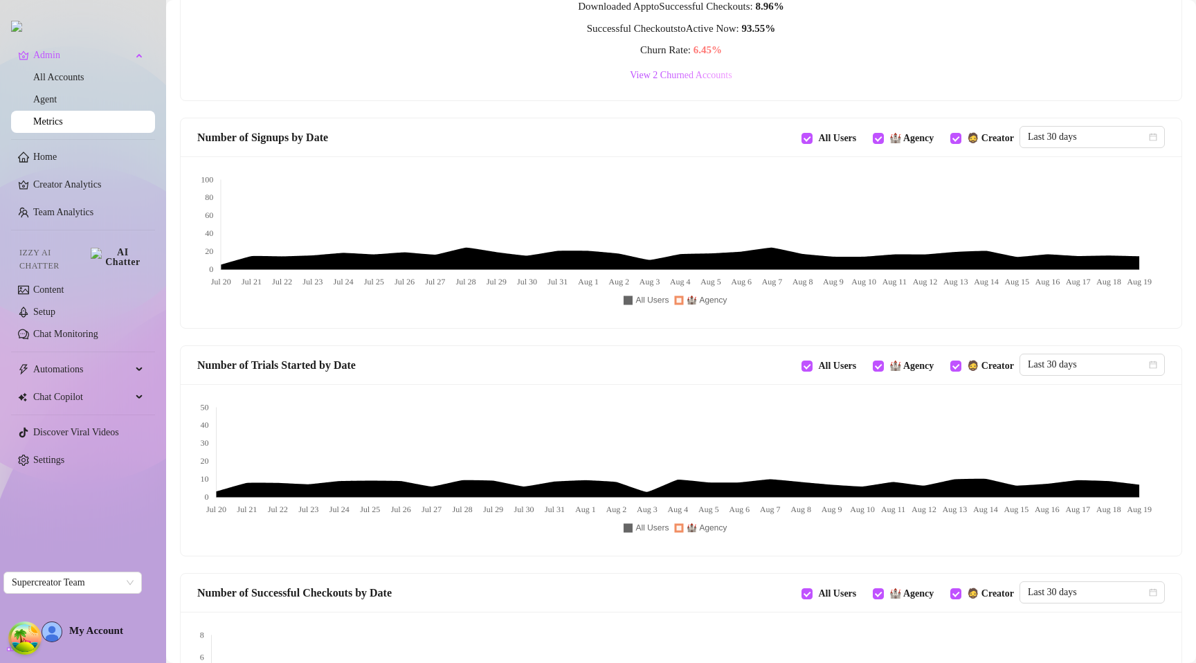
scroll to position [0, 0]
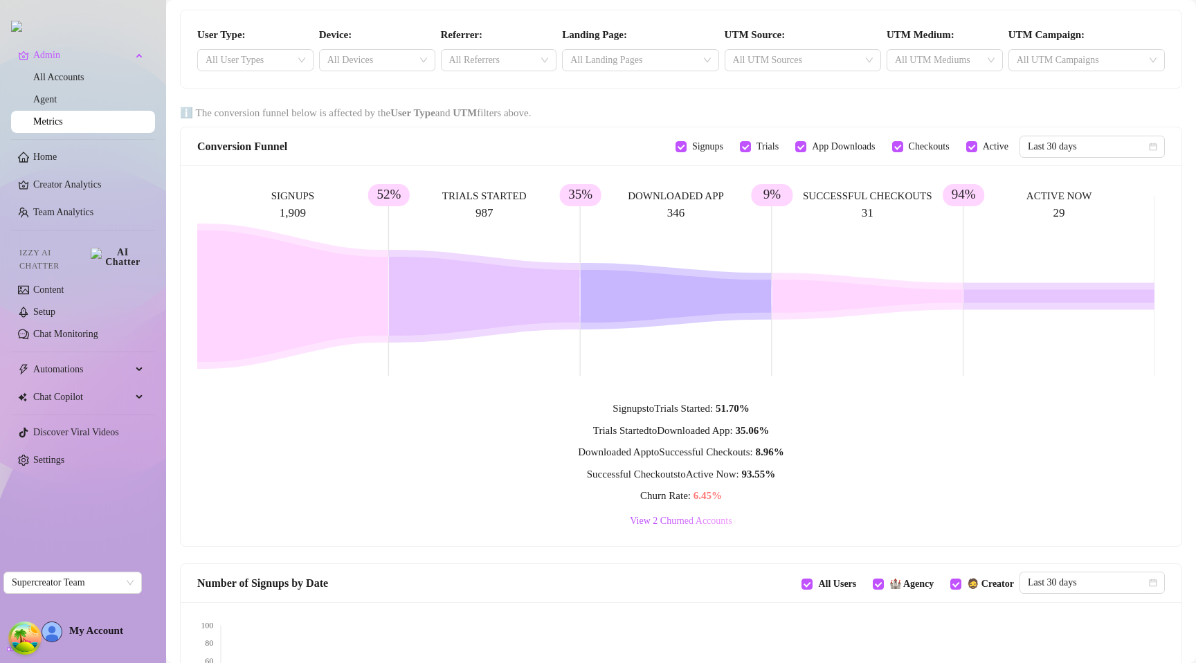
click at [466, 304] on icon at bounding box center [484, 296] width 191 height 79
click at [361, 64] on div at bounding box center [370, 60] width 96 height 19
click at [363, 60] on div at bounding box center [370, 60] width 96 height 19
click at [395, 26] on div "User Type: All User Types Device: All Devices Referrer: All Referrers Landing P…" at bounding box center [681, 49] width 1001 height 78
click at [435, 392] on div "SIGNUPS 1,909 TRIALS STARTED 987 52% DOWNLOADED APP 346 35% SUCCESSFUL CHECKOUT…" at bounding box center [681, 288] width 968 height 212
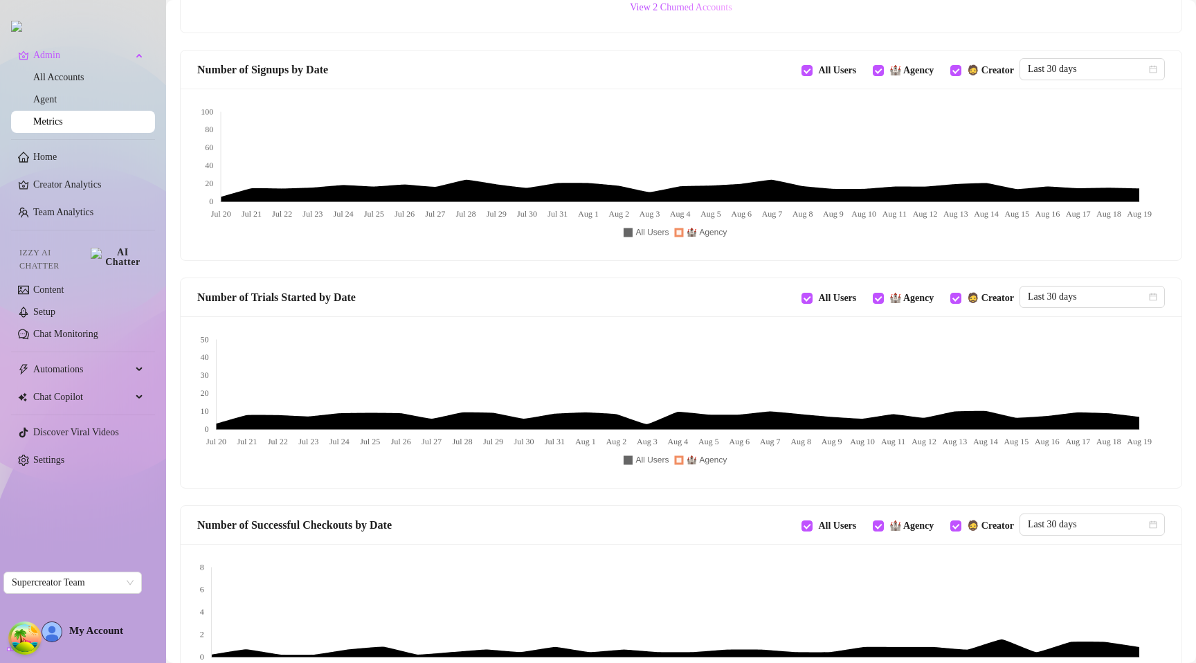
scroll to position [919, 0]
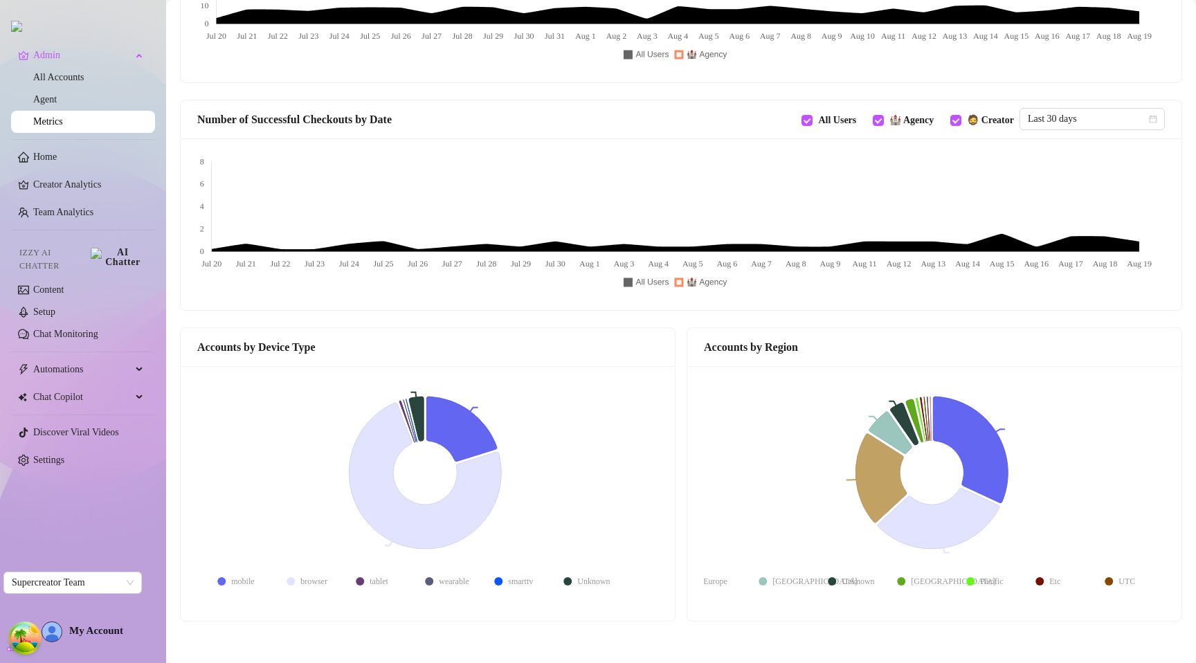
drag, startPoint x: 399, startPoint y: 482, endPoint x: 419, endPoint y: 482, distance: 20.1
click at [408, 482] on rect at bounding box center [425, 493] width 456 height 221
click at [903, 481] on rect at bounding box center [932, 493] width 456 height 221
click at [995, 417] on rect at bounding box center [932, 493] width 456 height 221
click at [518, 386] on rect at bounding box center [425, 493] width 456 height 221
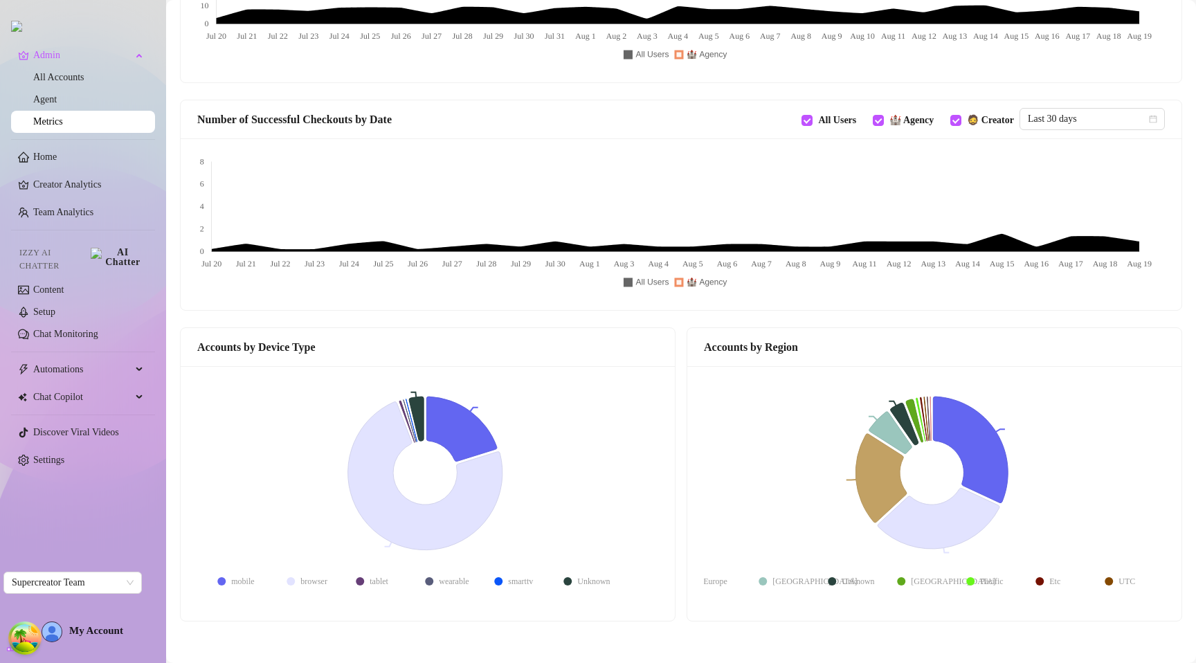
click at [444, 532] on icon at bounding box center [425, 476] width 154 height 148
click at [475, 442] on icon at bounding box center [463, 426] width 75 height 69
click at [408, 423] on icon at bounding box center [406, 422] width 15 height 42
click at [481, 363] on div "Accounts by Device Type" at bounding box center [428, 347] width 494 height 39
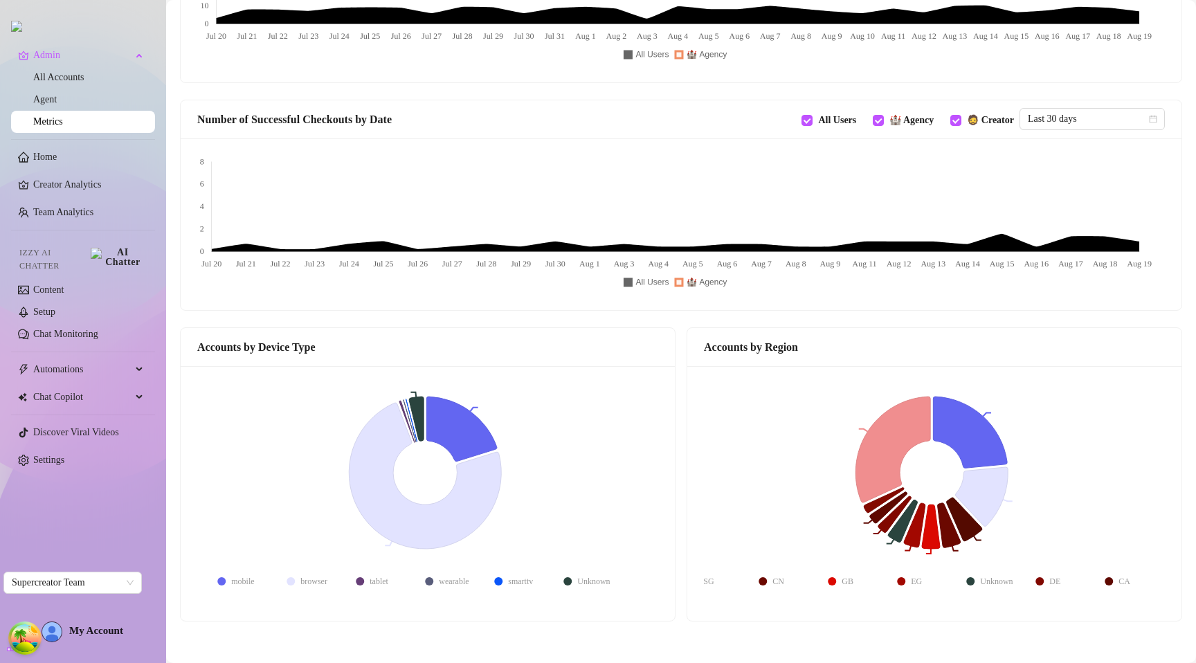
click at [914, 545] on rect at bounding box center [932, 493] width 456 height 221
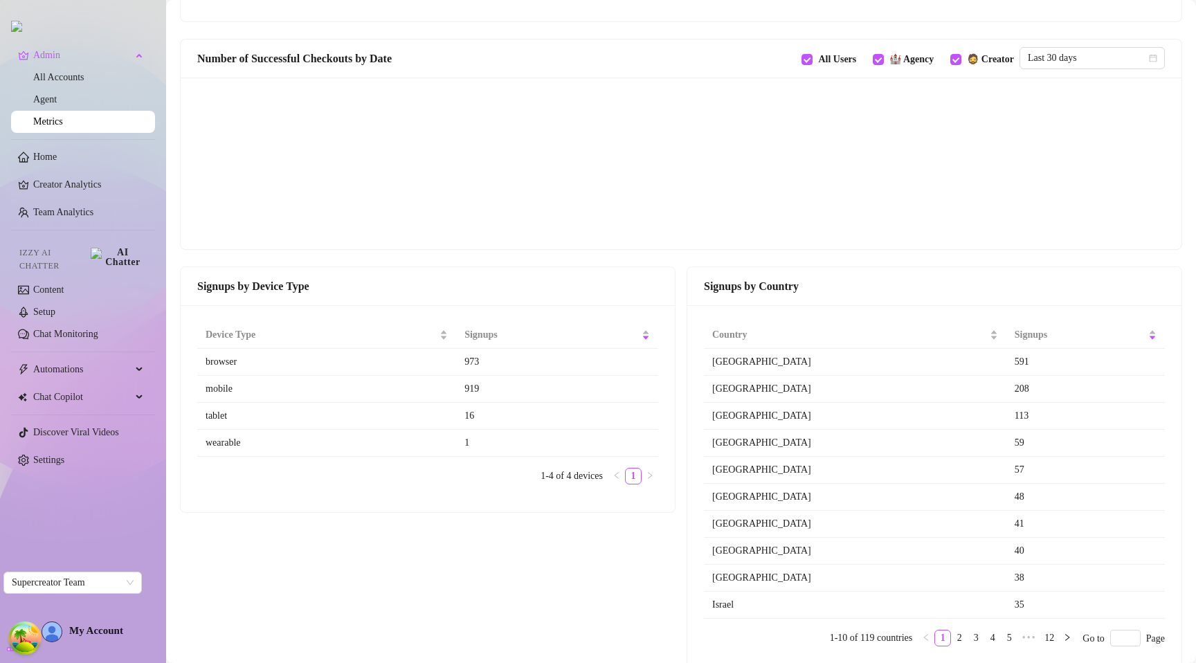
scroll to position [1033, 0]
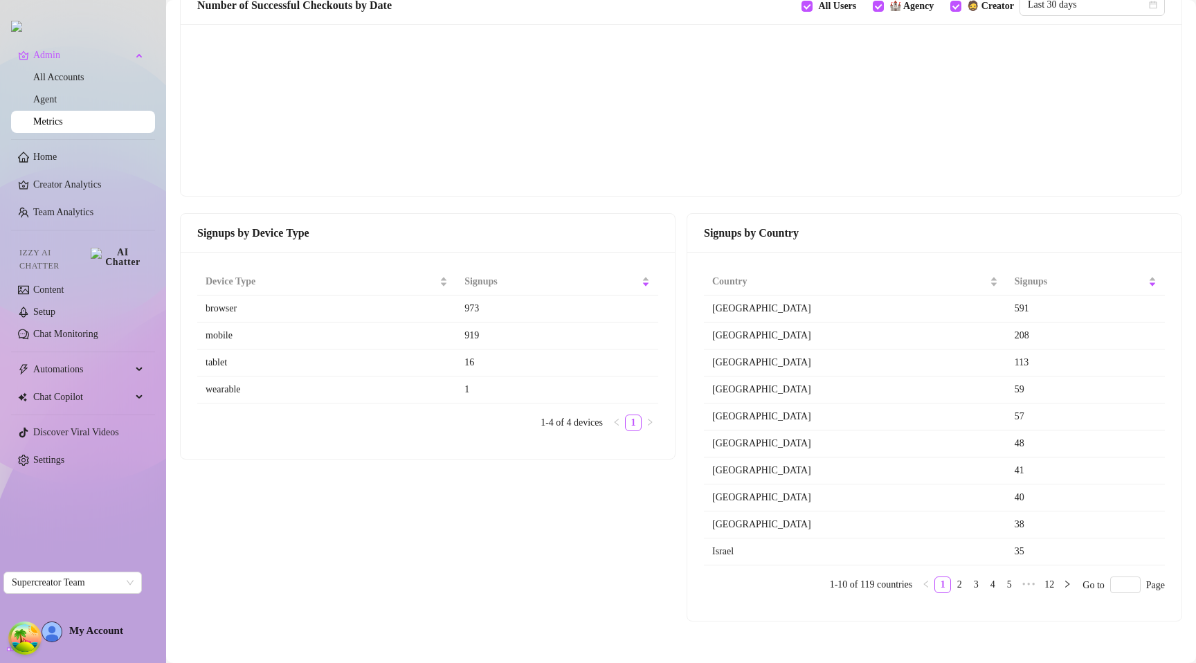
click at [501, 516] on div "Signups by Device Type Device Type Signups browser 973 mobile 919 tablet 16 wea…" at bounding box center [427, 417] width 507 height 408
click at [544, 479] on div "Signups by Device Type Device Type Signups browser 973 mobile 919 tablet 16 wea…" at bounding box center [427, 417] width 507 height 408
click at [379, 452] on div "Device Type Signups browser 973 mobile 919 tablet 16 wearable 1 1-4 of 4 device…" at bounding box center [428, 355] width 494 height 207
click at [952, 581] on link "2" at bounding box center [959, 584] width 15 height 15
click at [935, 588] on link "1" at bounding box center [942, 584] width 15 height 15
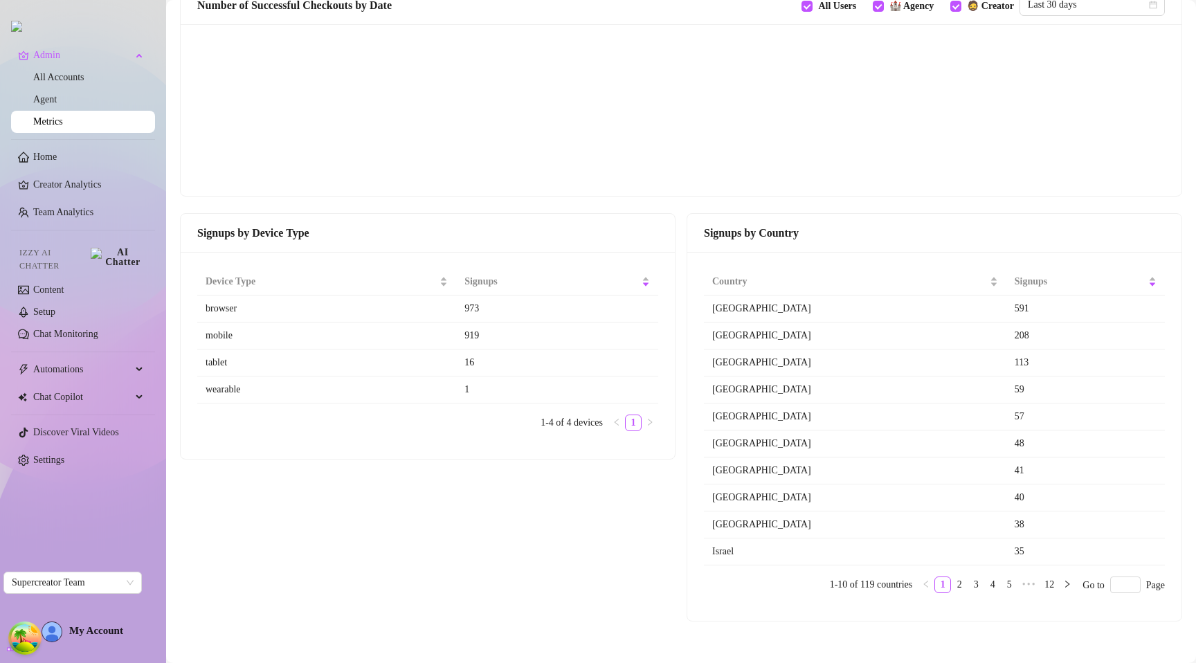
click at [481, 339] on td "919" at bounding box center [557, 336] width 202 height 27
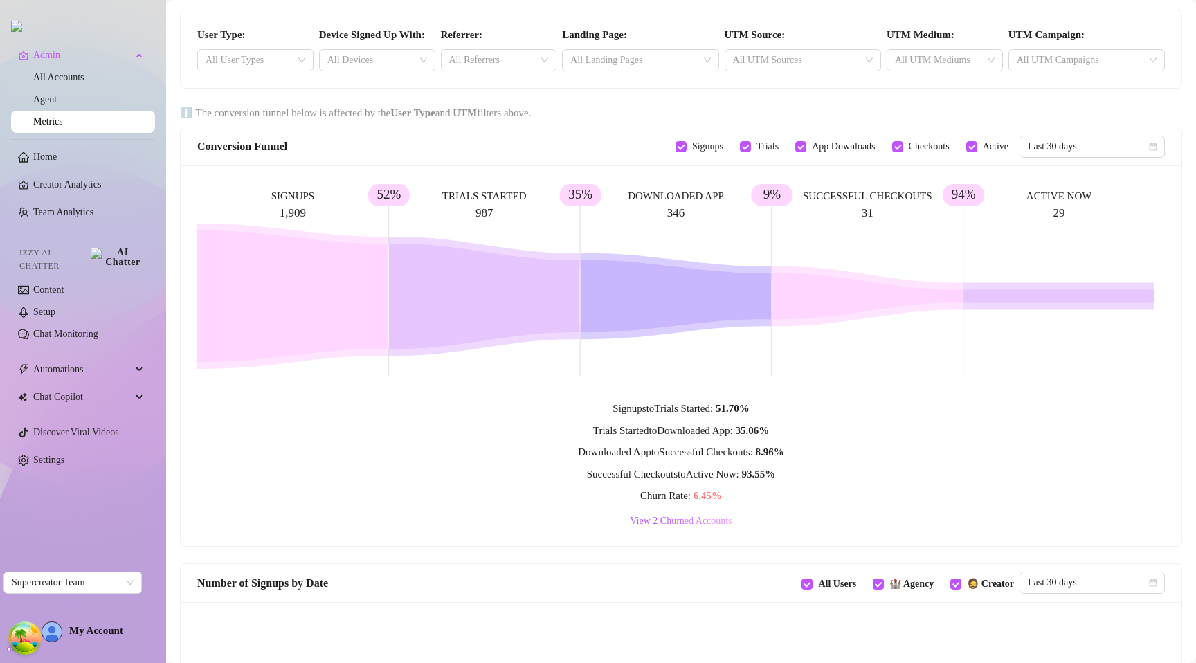
scroll to position [972, 0]
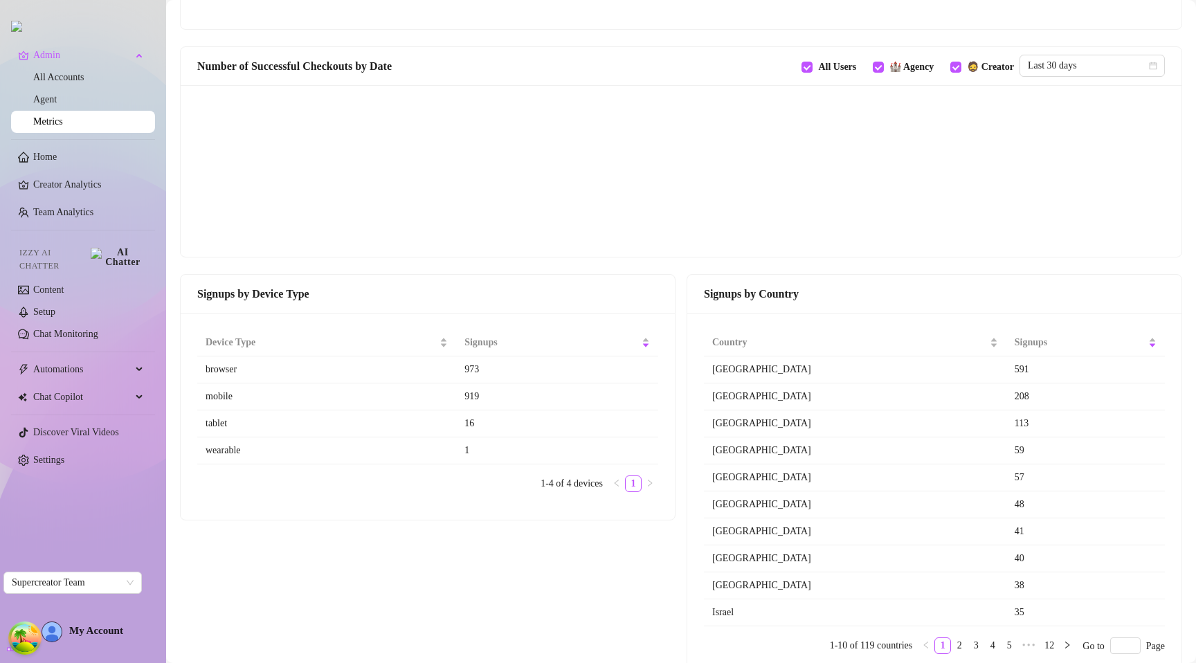
click at [300, 502] on div "Device Type Signups browser 973 mobile 919 tablet 16 wearable 1 1-4 of 4 device…" at bounding box center [427, 416] width 461 height 174
drag, startPoint x: 493, startPoint y: 448, endPoint x: 376, endPoint y: 451, distance: 117.7
click at [376, 451] on tr "wearable 1" at bounding box center [427, 450] width 461 height 27
click at [376, 451] on td "wearable" at bounding box center [326, 450] width 259 height 27
click at [248, 452] on td "wearable" at bounding box center [326, 450] width 259 height 27
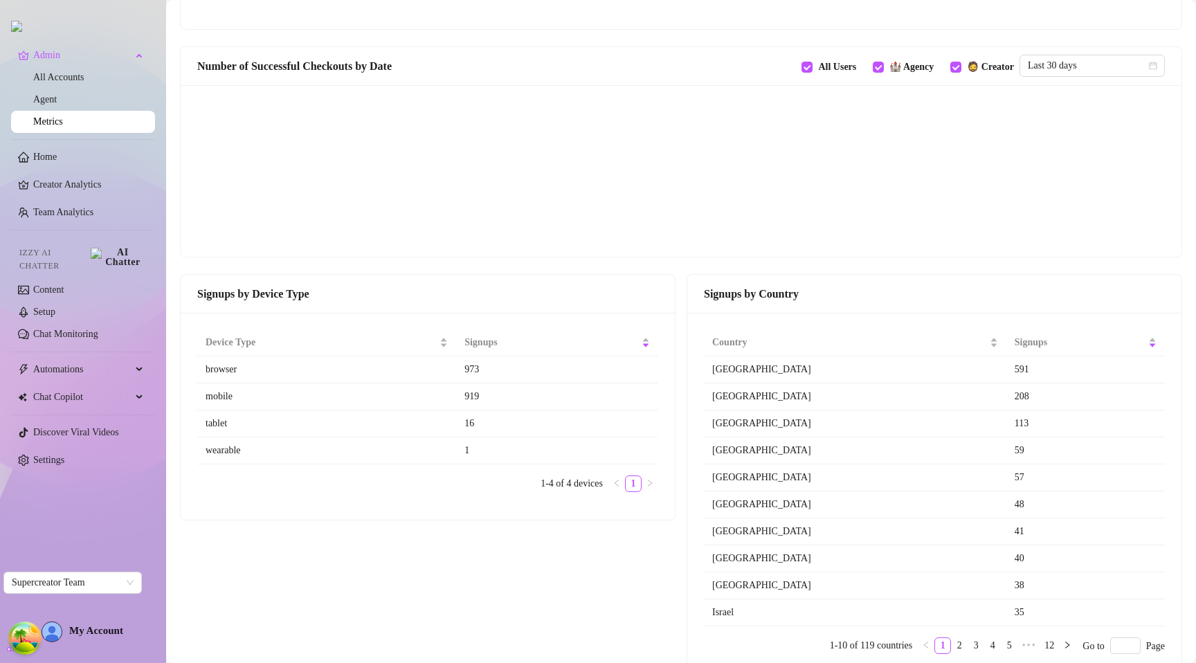
click at [248, 452] on td "wearable" at bounding box center [326, 450] width 259 height 27
click at [243, 452] on td "wearable" at bounding box center [326, 450] width 259 height 27
click at [227, 448] on td "wearable" at bounding box center [326, 450] width 259 height 27
click at [226, 448] on td "wearable" at bounding box center [326, 450] width 259 height 27
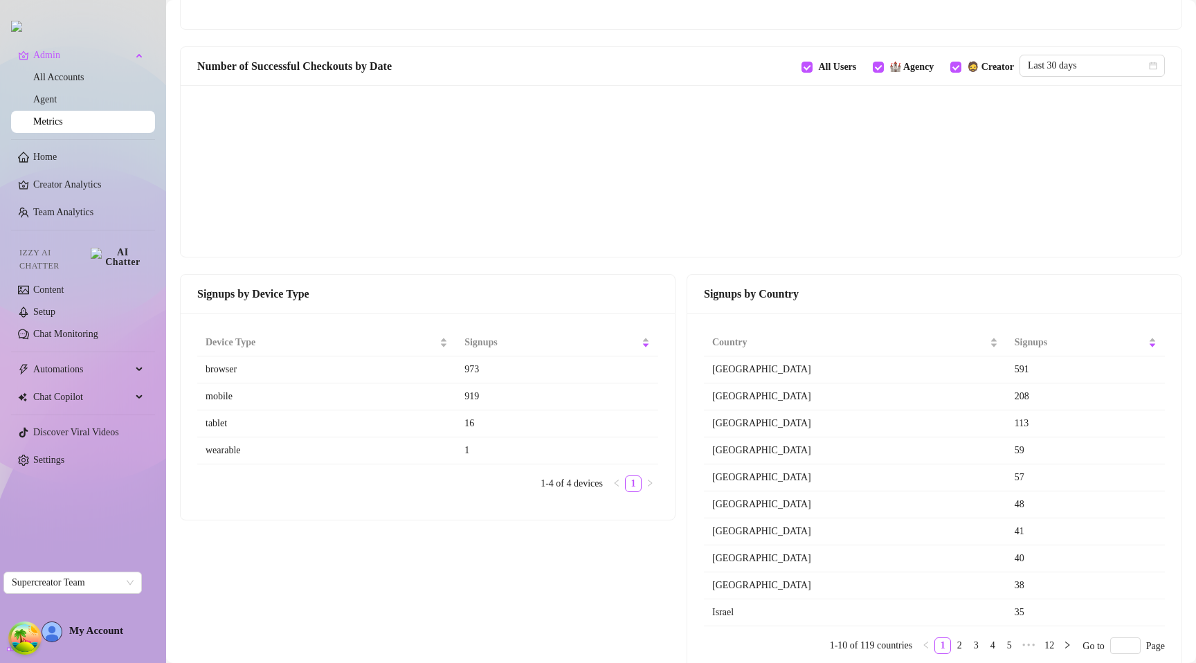
click at [220, 458] on td "wearable" at bounding box center [326, 450] width 259 height 27
click at [220, 451] on td "wearable" at bounding box center [326, 450] width 259 height 27
click at [251, 478] on ul "1-4 of 4 devices 1" at bounding box center [427, 483] width 461 height 17
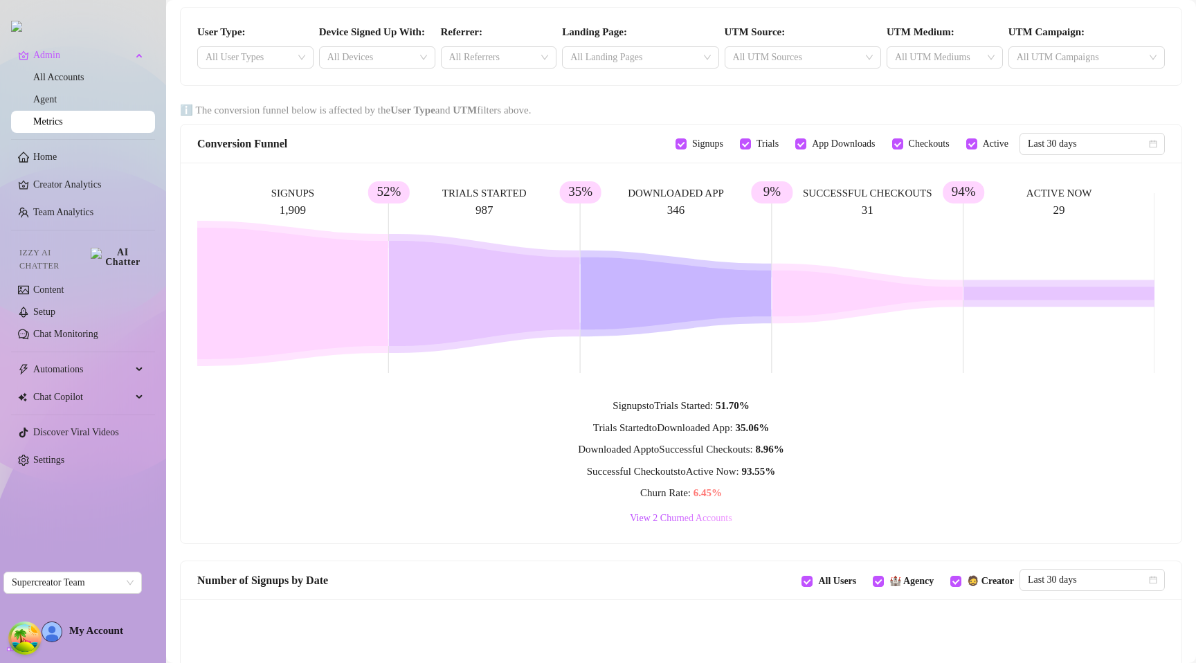
scroll to position [0, 0]
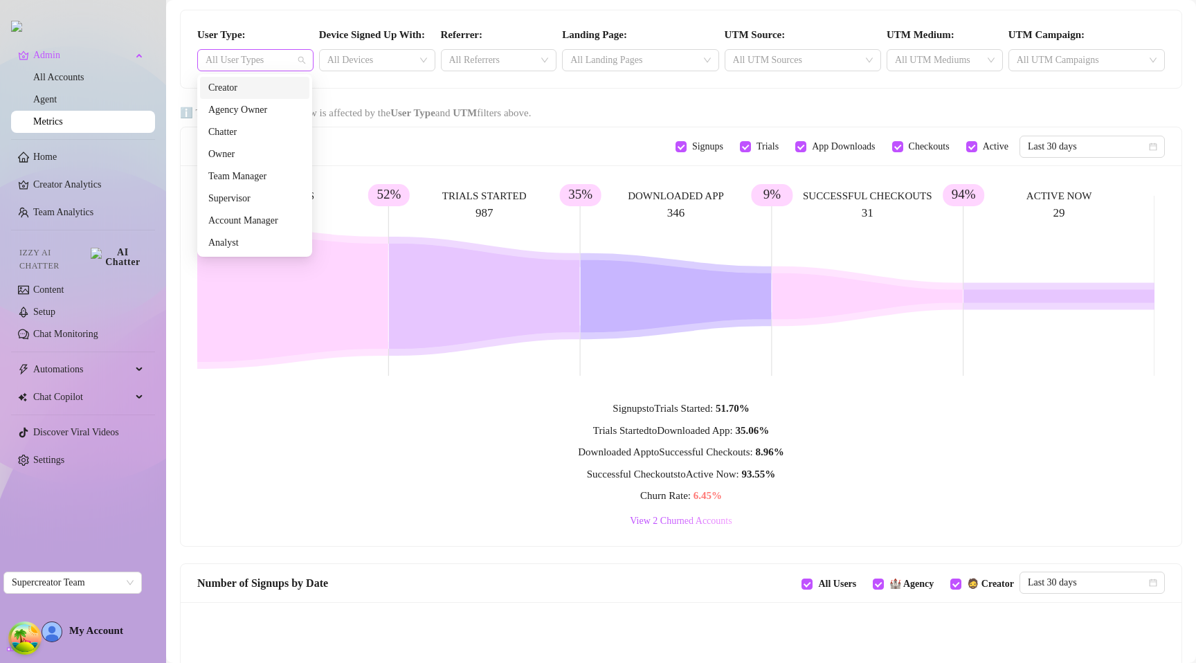
click at [294, 61] on div at bounding box center [248, 60] width 96 height 19
click at [294, 57] on div at bounding box center [248, 60] width 96 height 19
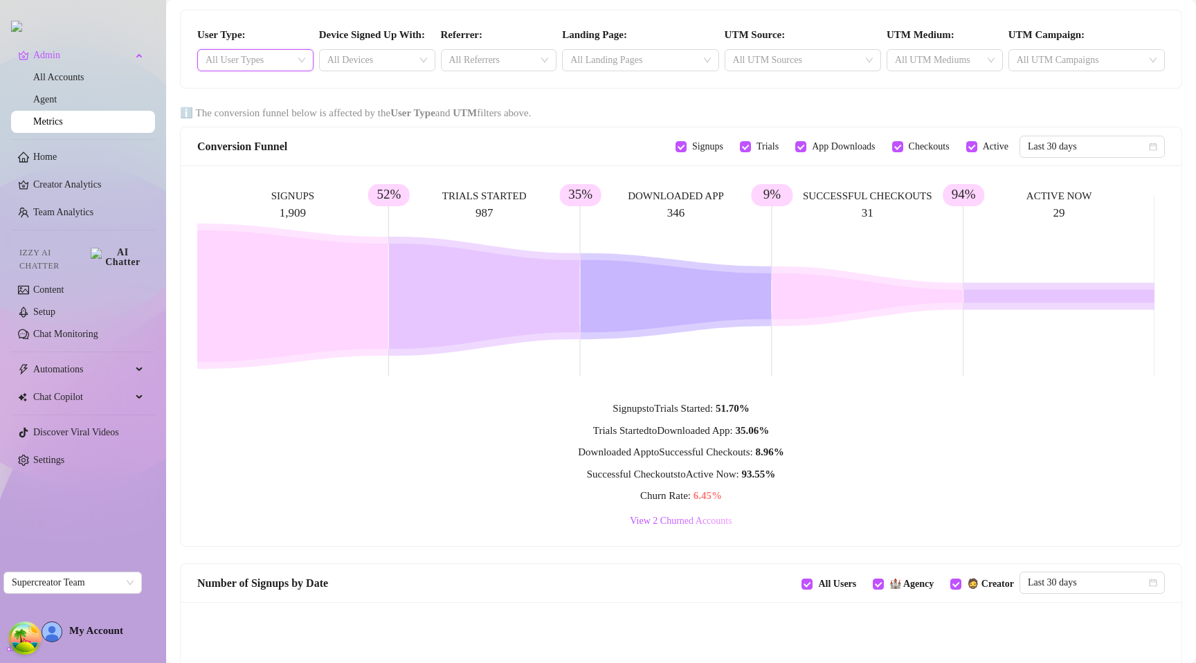
click at [294, 57] on div at bounding box center [248, 60] width 96 height 19
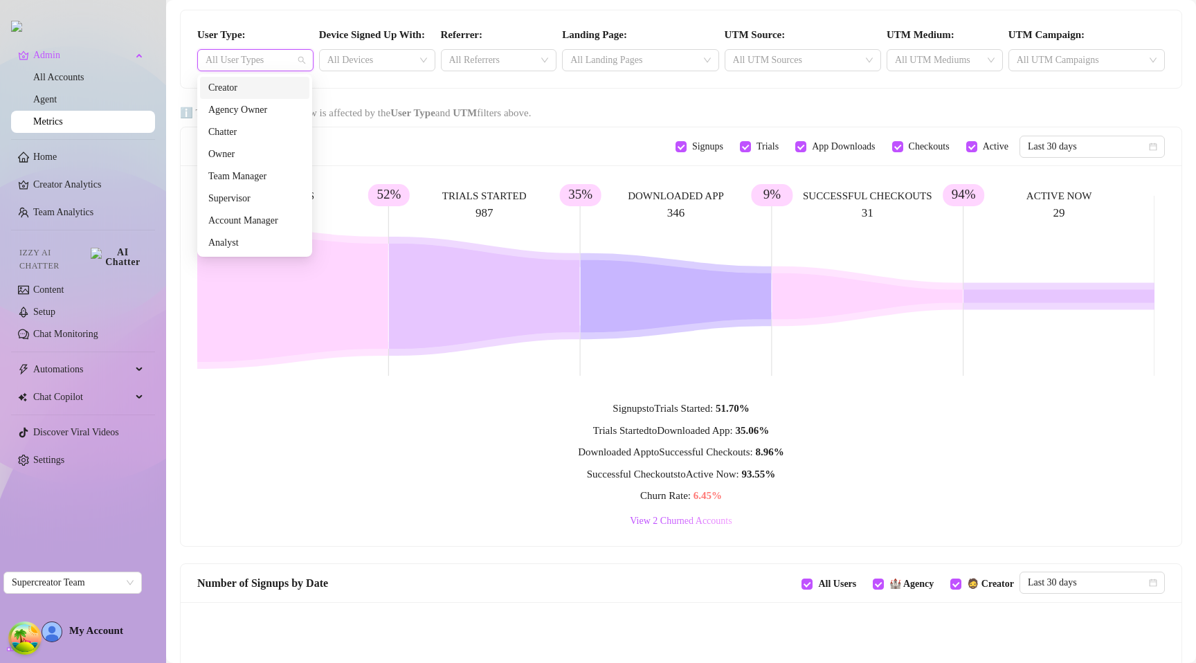
click at [294, 57] on div at bounding box center [248, 60] width 96 height 19
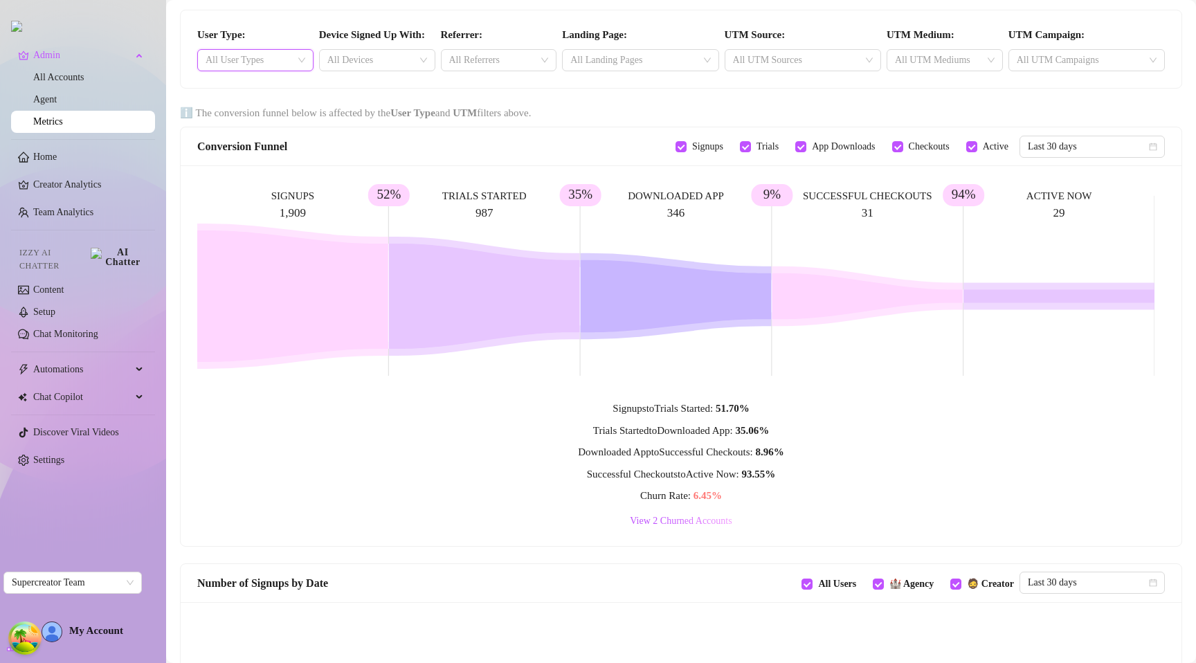
click at [311, 55] on div "All User Types" at bounding box center [255, 60] width 116 height 22
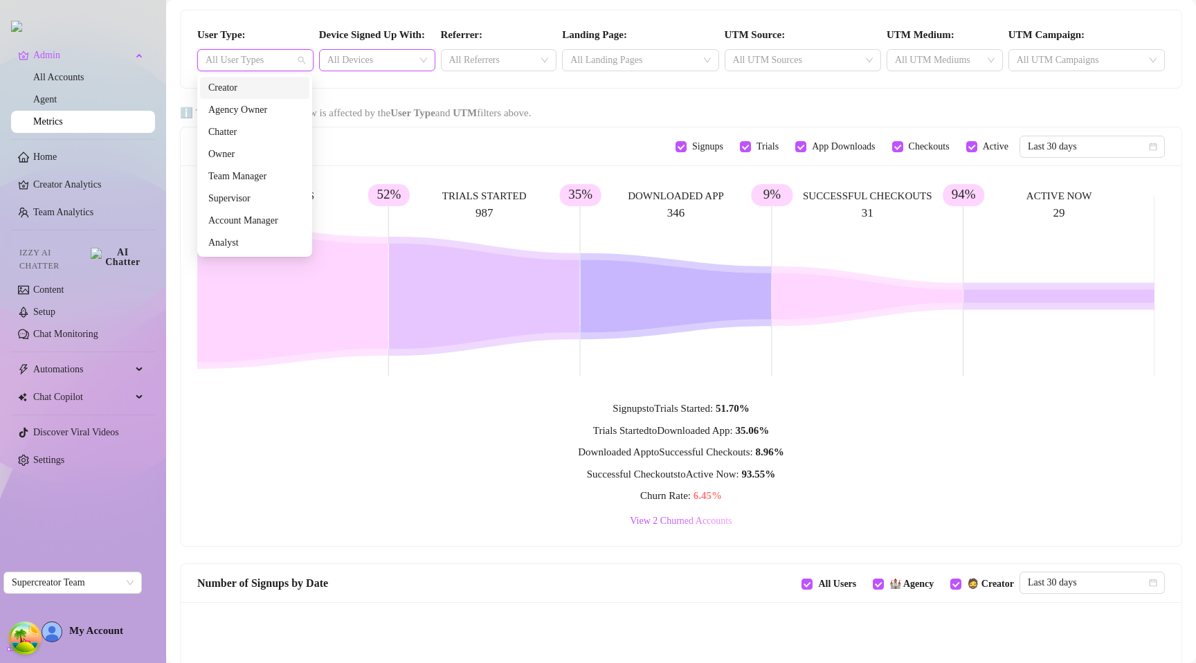
click at [325, 53] on div at bounding box center [326, 60] width 8 height 17
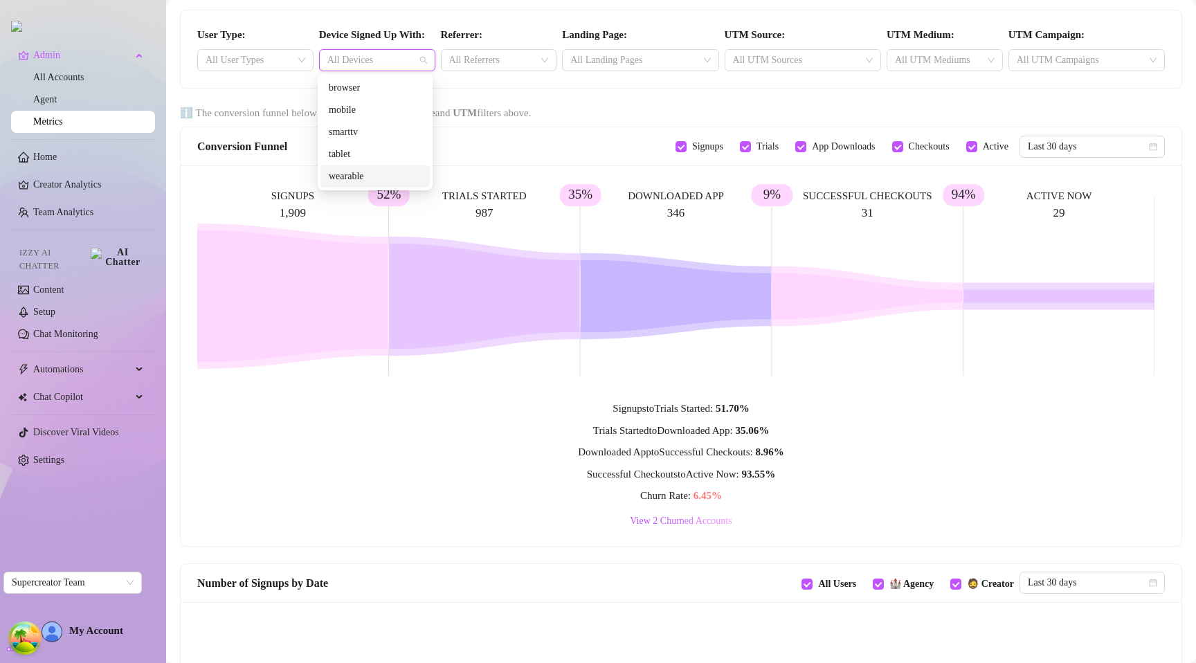
click at [343, 174] on div "wearable" at bounding box center [375, 176] width 93 height 15
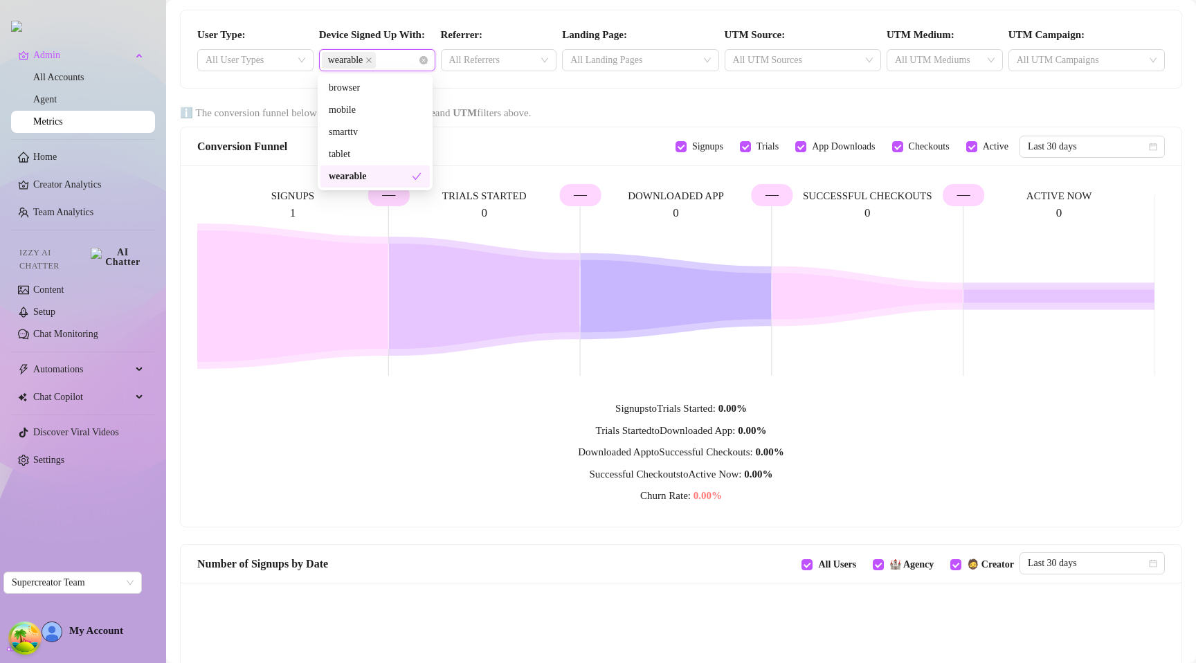
click at [390, 300] on icon at bounding box center [484, 296] width 191 height 105
click at [368, 61] on icon "close" at bounding box center [368, 60] width 7 height 7
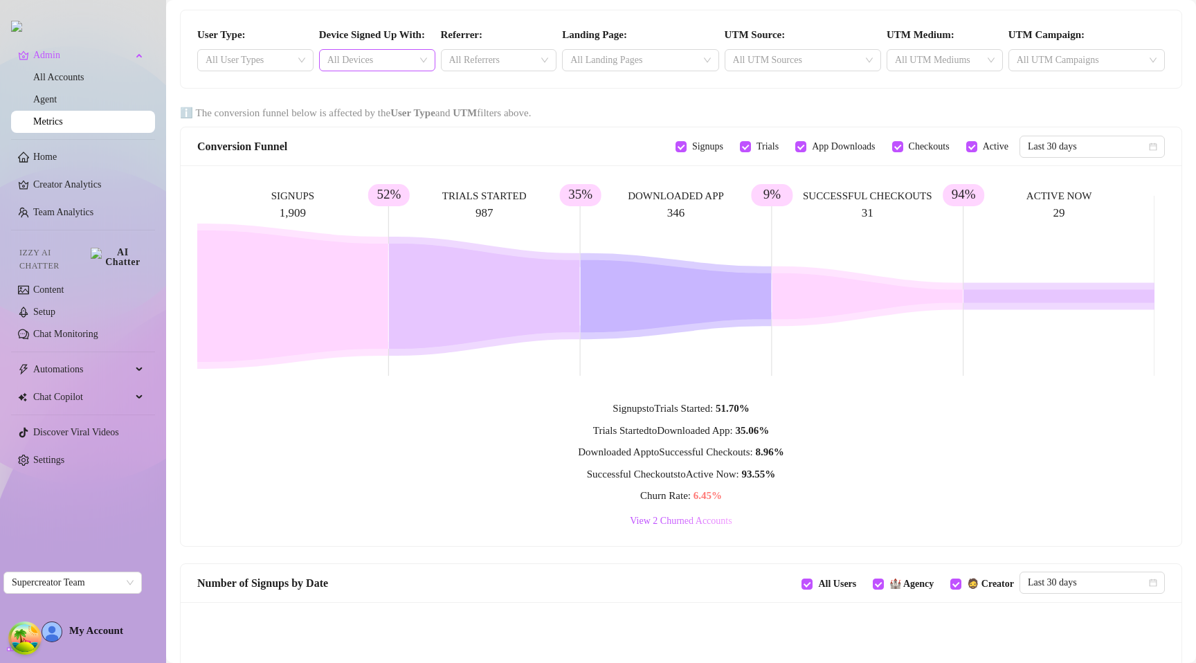
click at [538, 33] on div "Referrer: All Referrers" at bounding box center [499, 49] width 122 height 44
click at [72, 82] on link "All Accounts" at bounding box center [58, 77] width 51 height 10
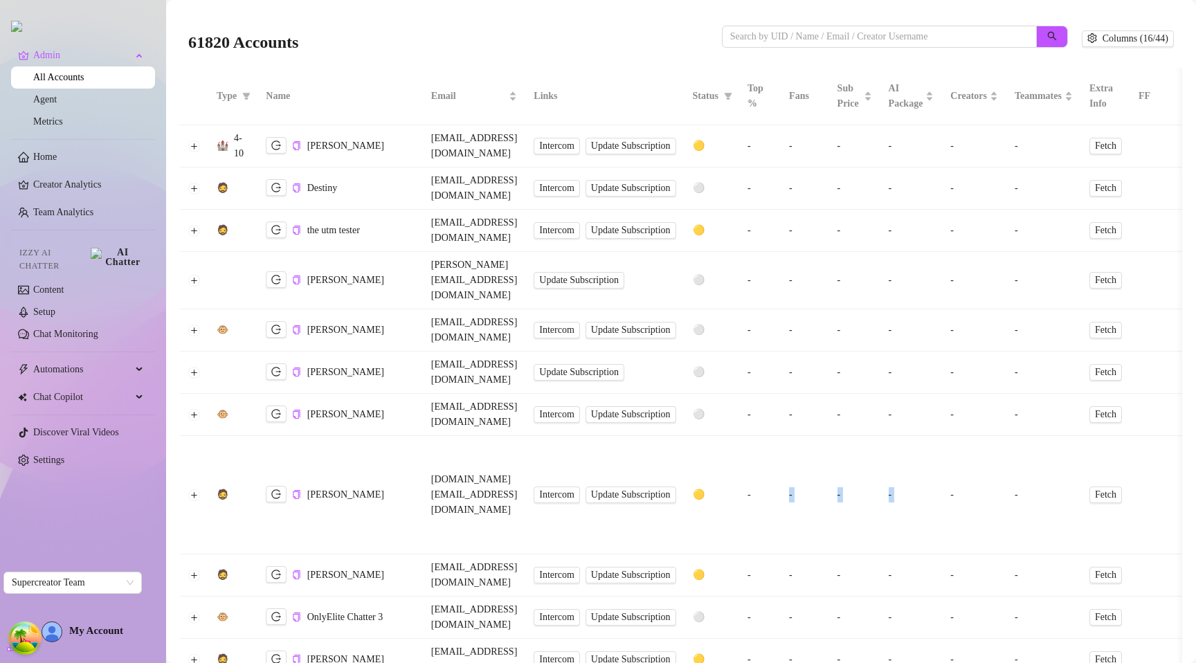
drag, startPoint x: 925, startPoint y: 349, endPoint x: 1097, endPoint y: 332, distance: 172.5
click at [1096, 436] on tr "🧔 [PERSON_NAME] [DOMAIN_NAME][EMAIL_ADDRESS][DOMAIN_NAME] Intercom Update Subsc…" at bounding box center [783, 495] width 1206 height 118
click at [1006, 436] on td "-" at bounding box center [974, 495] width 64 height 118
click at [1107, 43] on span "Columns (16/44)" at bounding box center [1135, 38] width 66 height 11
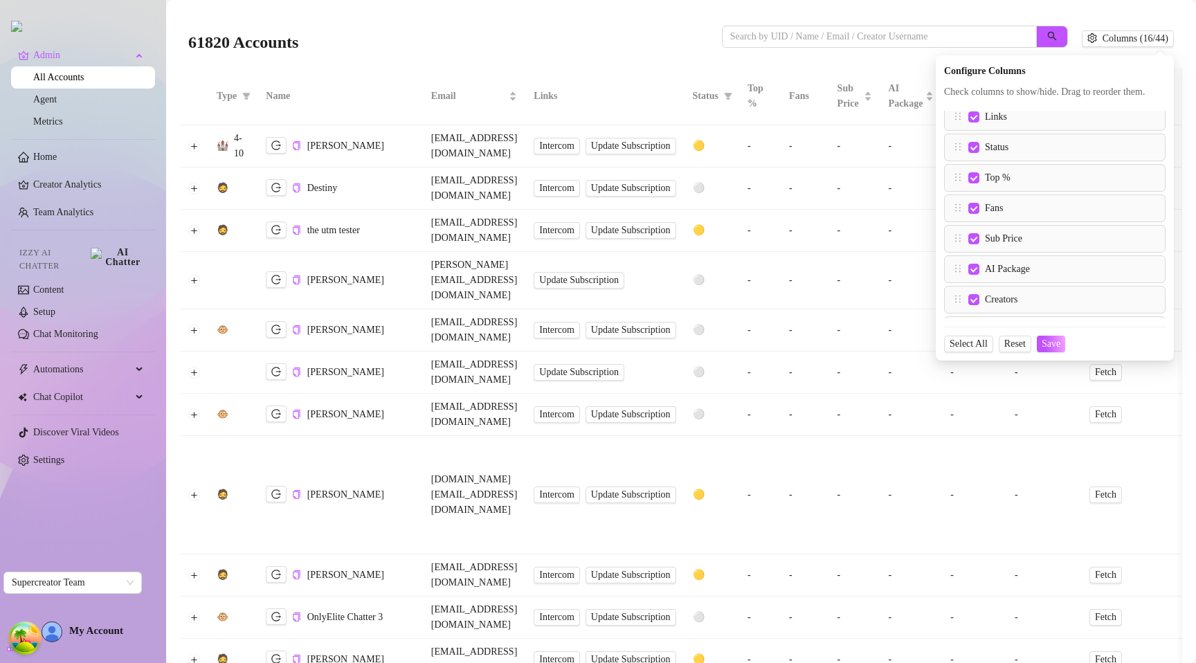
scroll to position [176, 0]
click at [669, 51] on div "61820 Accounts" at bounding box center [455, 38] width 534 height 47
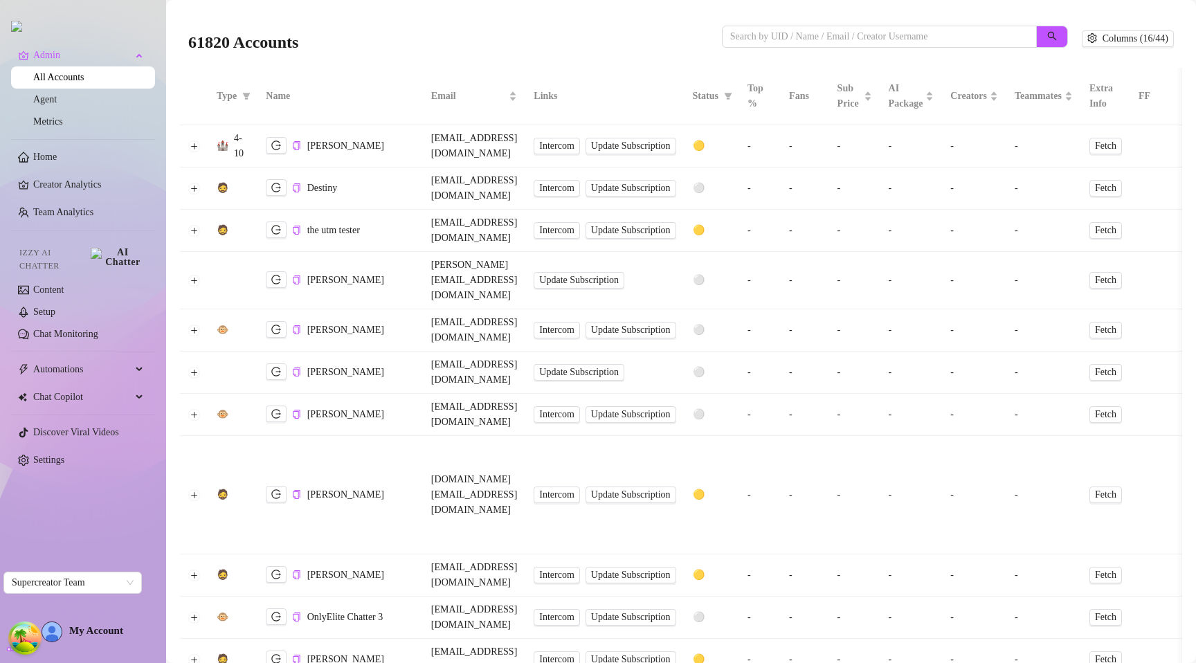
click at [473, 43] on div "61820 Accounts" at bounding box center [455, 38] width 534 height 47
click at [63, 127] on link "Metrics" at bounding box center [48, 121] width 30 height 10
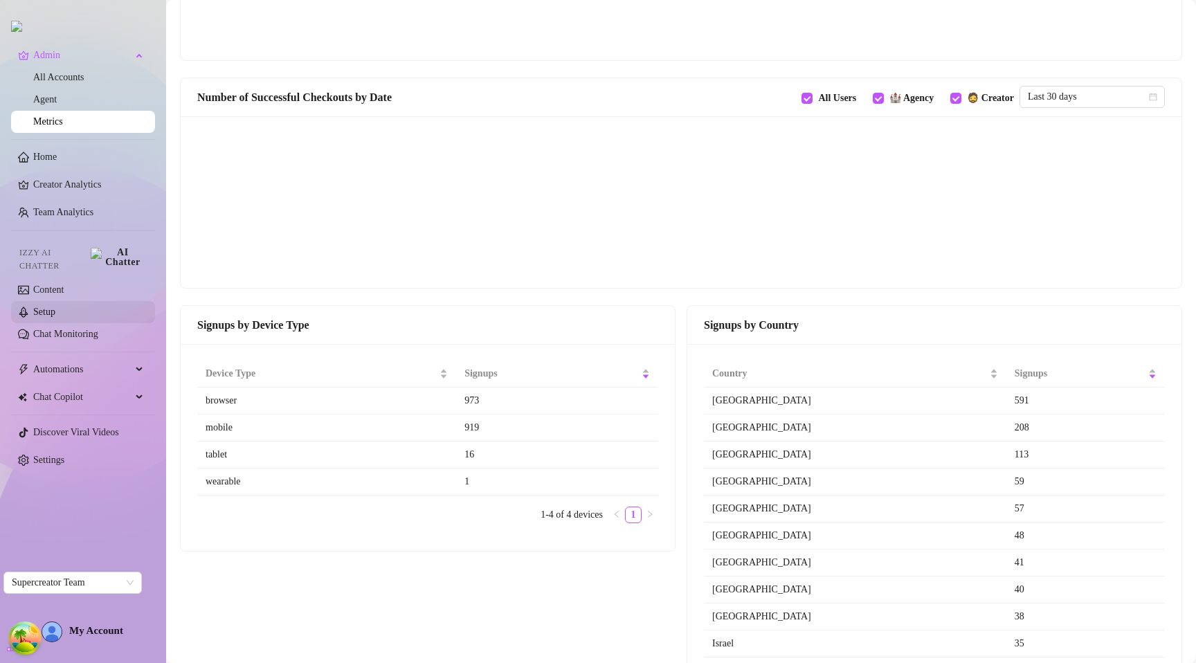
scroll to position [1033, 0]
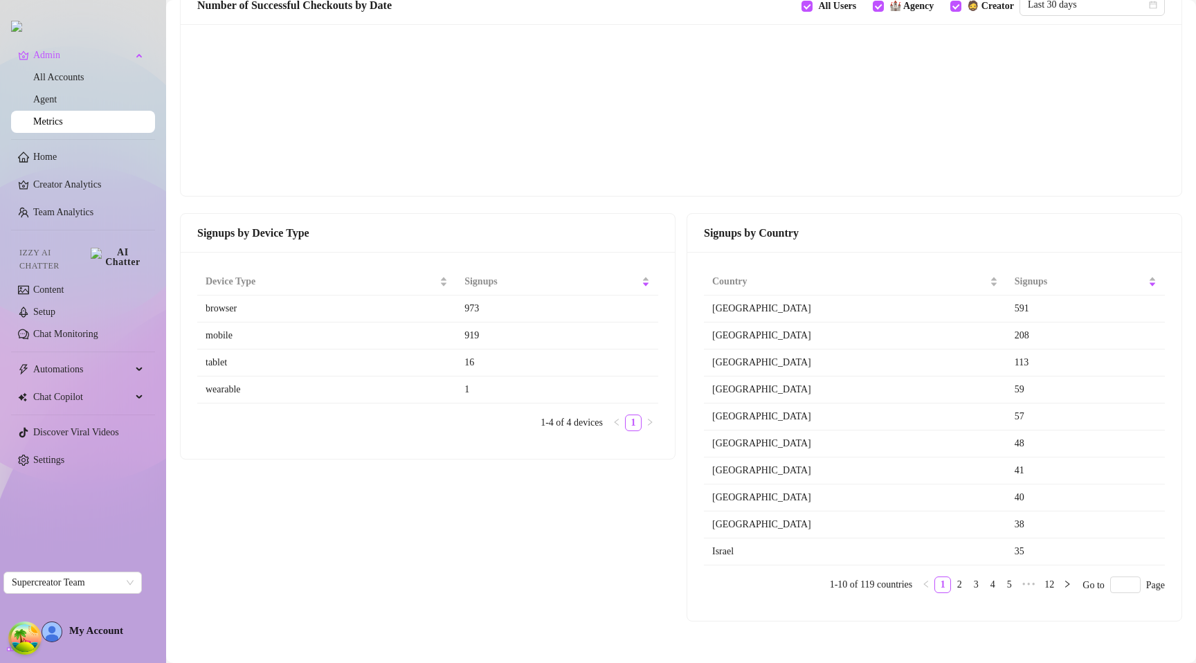
drag, startPoint x: 816, startPoint y: 229, endPoint x: 824, endPoint y: 239, distance: 12.9
click at [818, 230] on div "Signups by Country" at bounding box center [934, 232] width 461 height 17
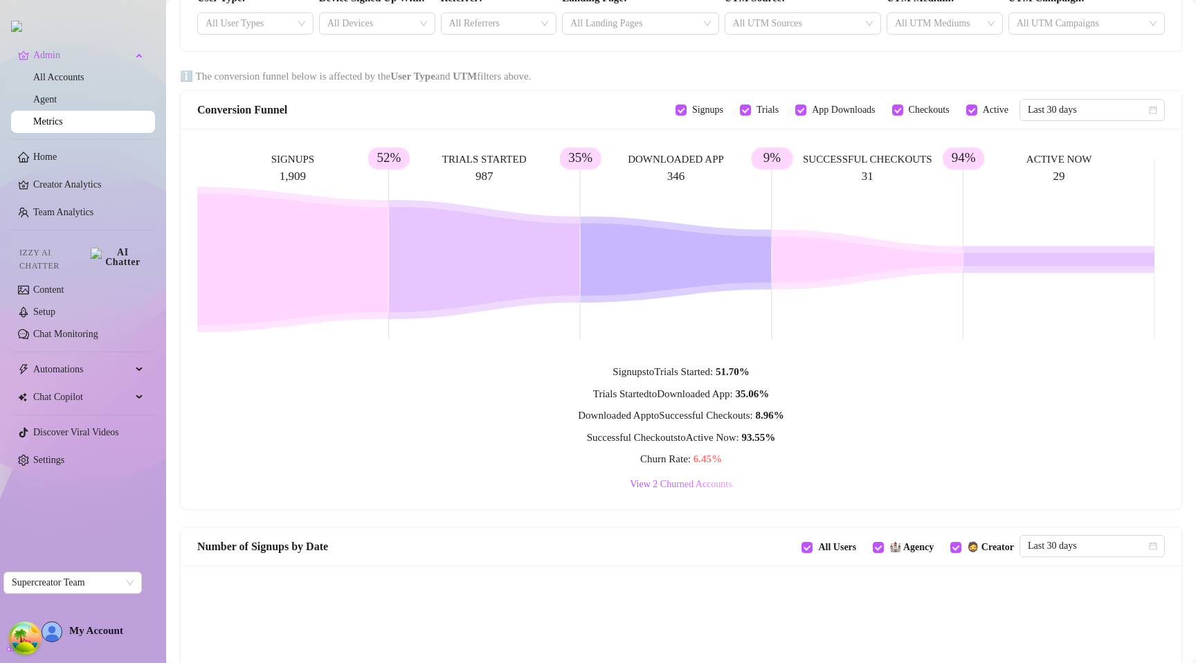
scroll to position [0, 0]
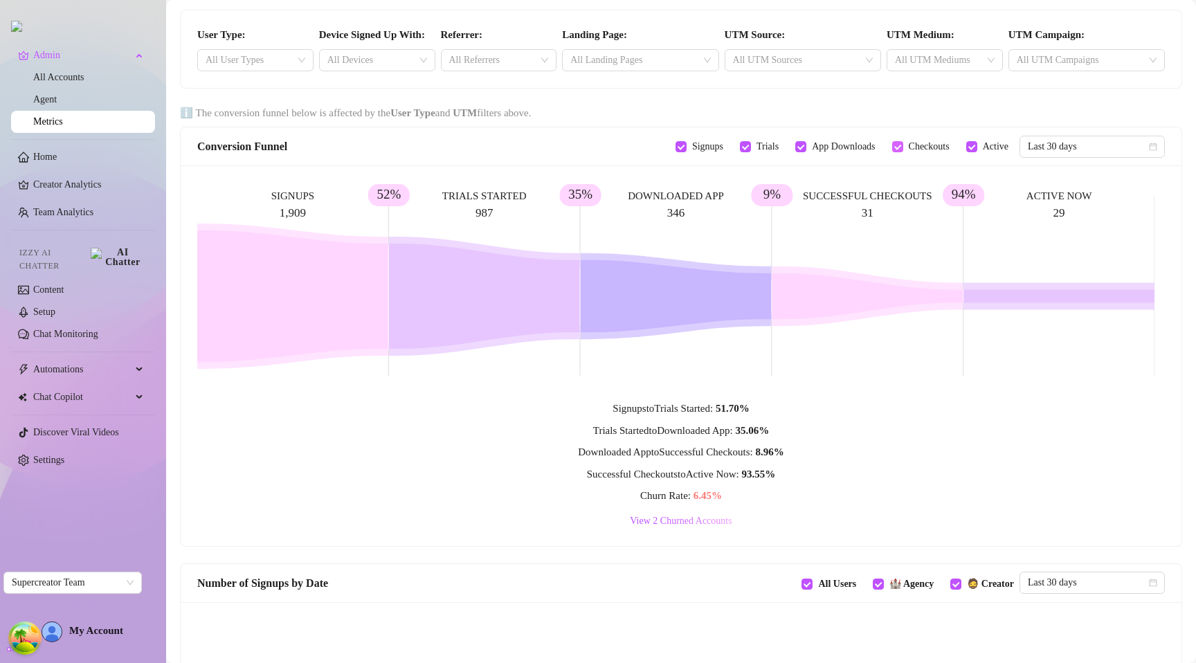
click at [903, 149] on span "Checkouts" at bounding box center [929, 146] width 52 height 15
click at [892, 149] on input "Checkouts" at bounding box center [897, 146] width 11 height 11
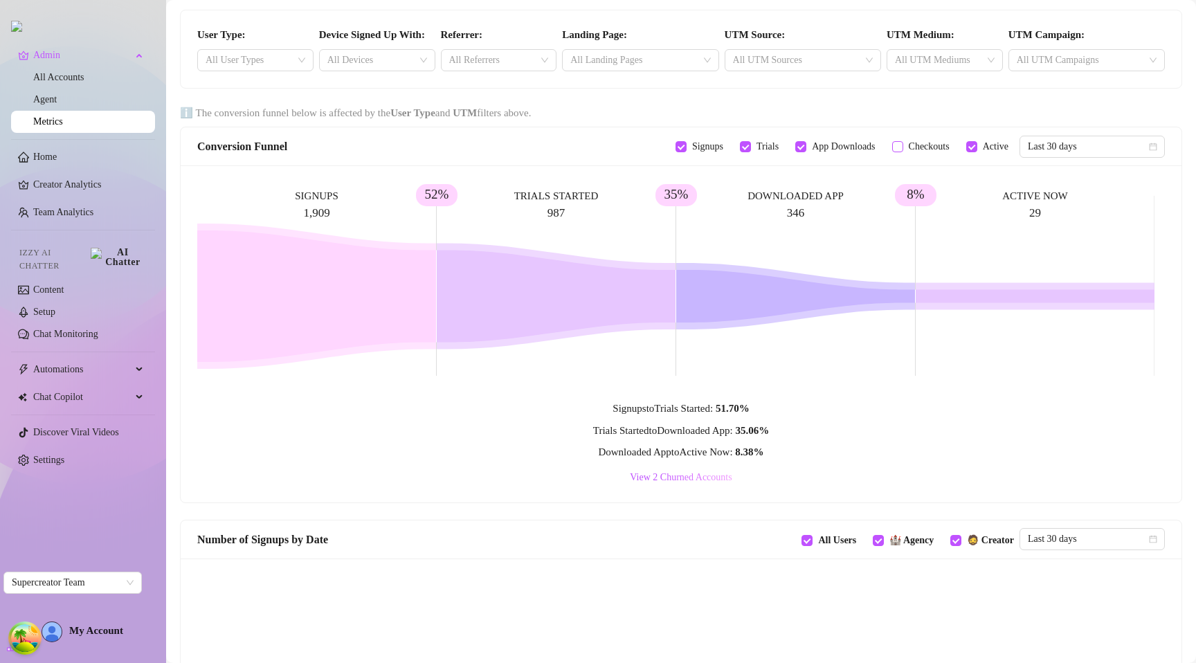
click at [903, 147] on span "Checkouts" at bounding box center [929, 146] width 52 height 15
click at [893, 147] on input "Checkouts" at bounding box center [897, 146] width 11 height 11
checkbox input "true"
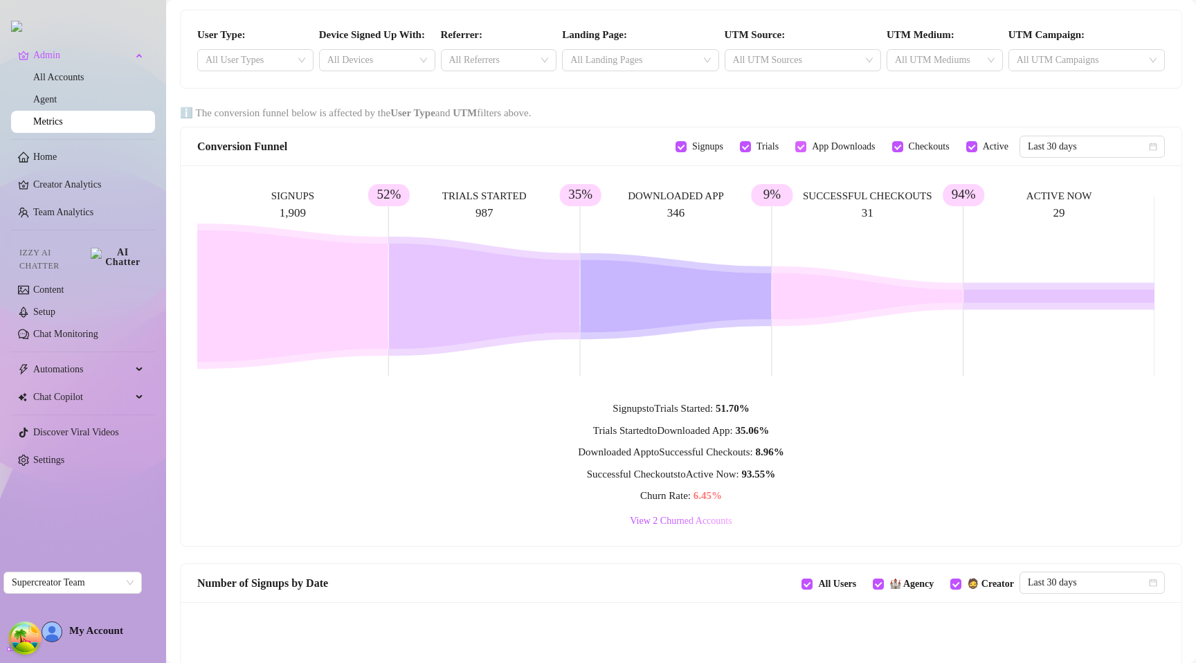
click at [810, 147] on span "App Downloads" at bounding box center [843, 146] width 74 height 15
click at [806, 147] on input "App Downloads" at bounding box center [800, 146] width 11 height 11
checkbox input "false"
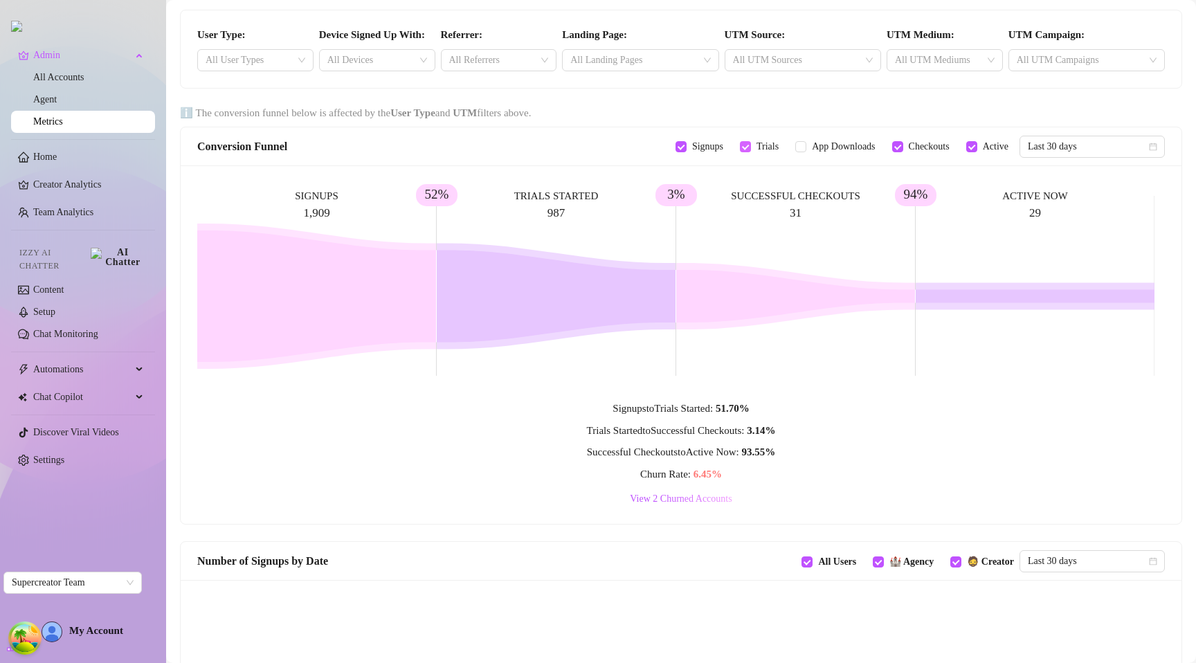
click at [751, 149] on span "Trials" at bounding box center [767, 146] width 33 height 15
click at [740, 149] on input "Trials" at bounding box center [745, 146] width 11 height 11
checkbox input "false"
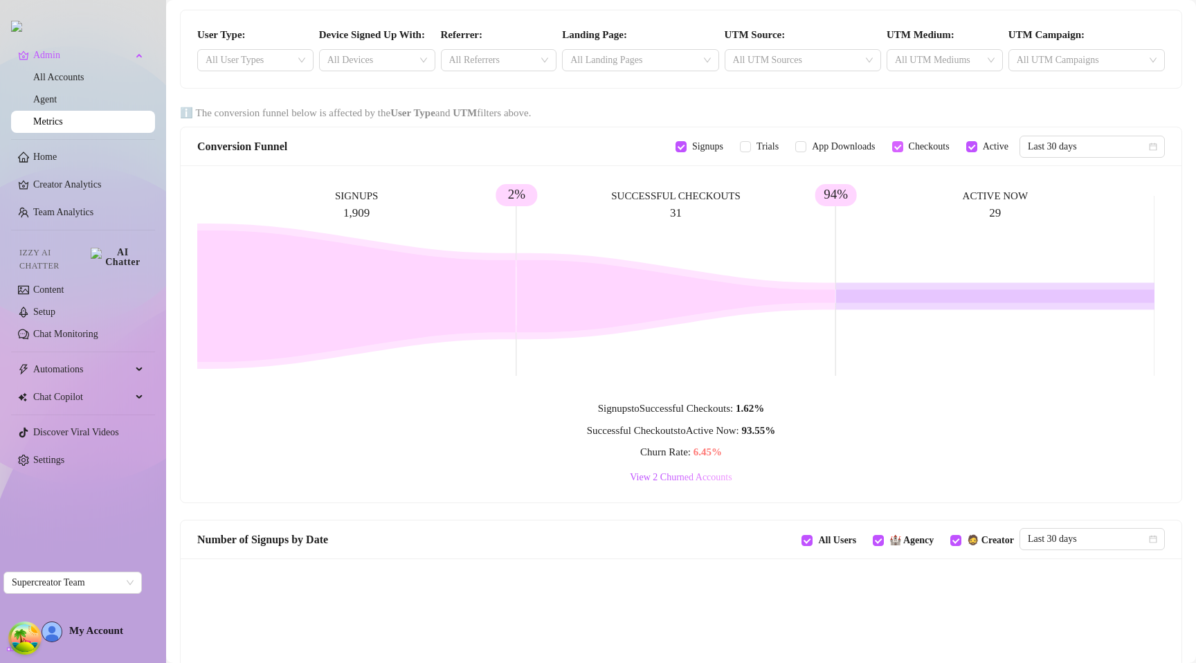
click at [892, 154] on label "Checkouts" at bounding box center [923, 146] width 63 height 15
click at [892, 152] on input "Checkouts" at bounding box center [897, 146] width 11 height 11
checkbox input "false"
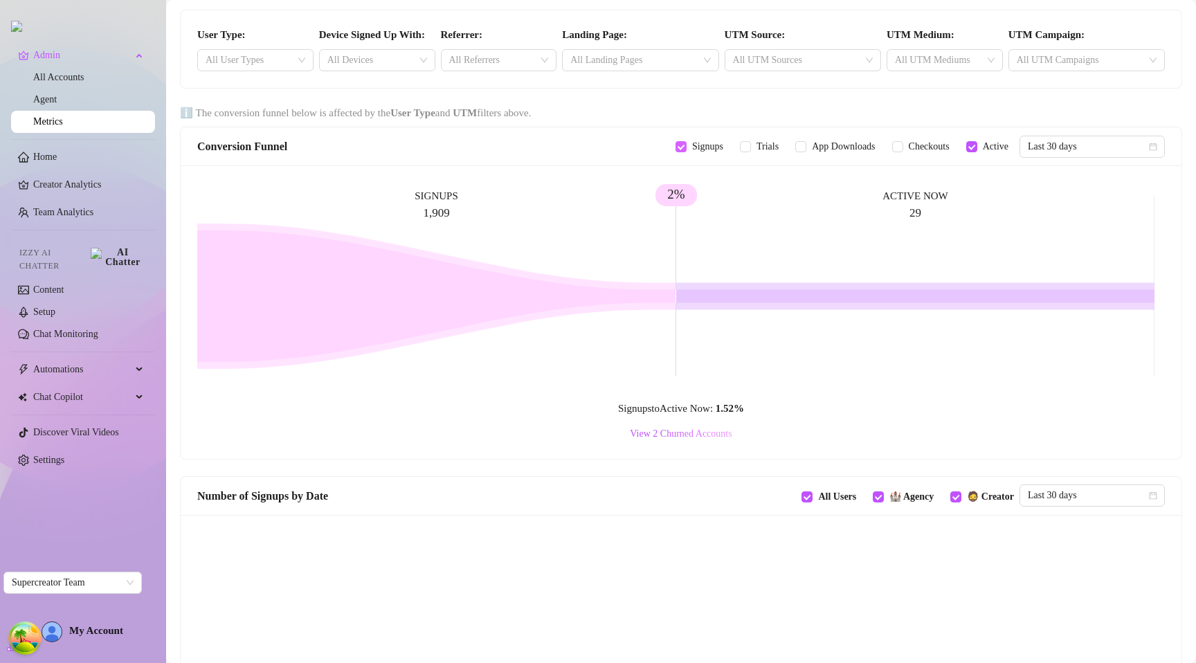
click at [687, 152] on span "Signups" at bounding box center [708, 146] width 42 height 15
click at [675, 152] on input "Signups" at bounding box center [680, 146] width 11 height 11
checkbox input "false"
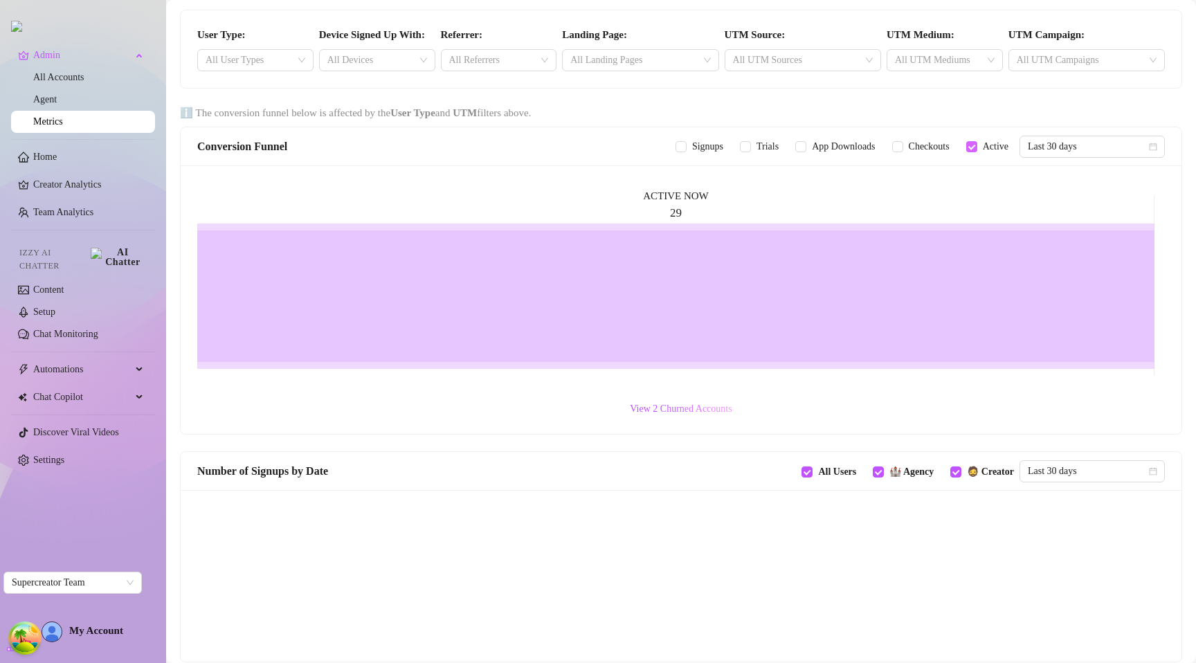
click at [998, 147] on span "Active" at bounding box center [995, 146] width 37 height 15
click at [977, 147] on input "Active" at bounding box center [971, 146] width 11 height 11
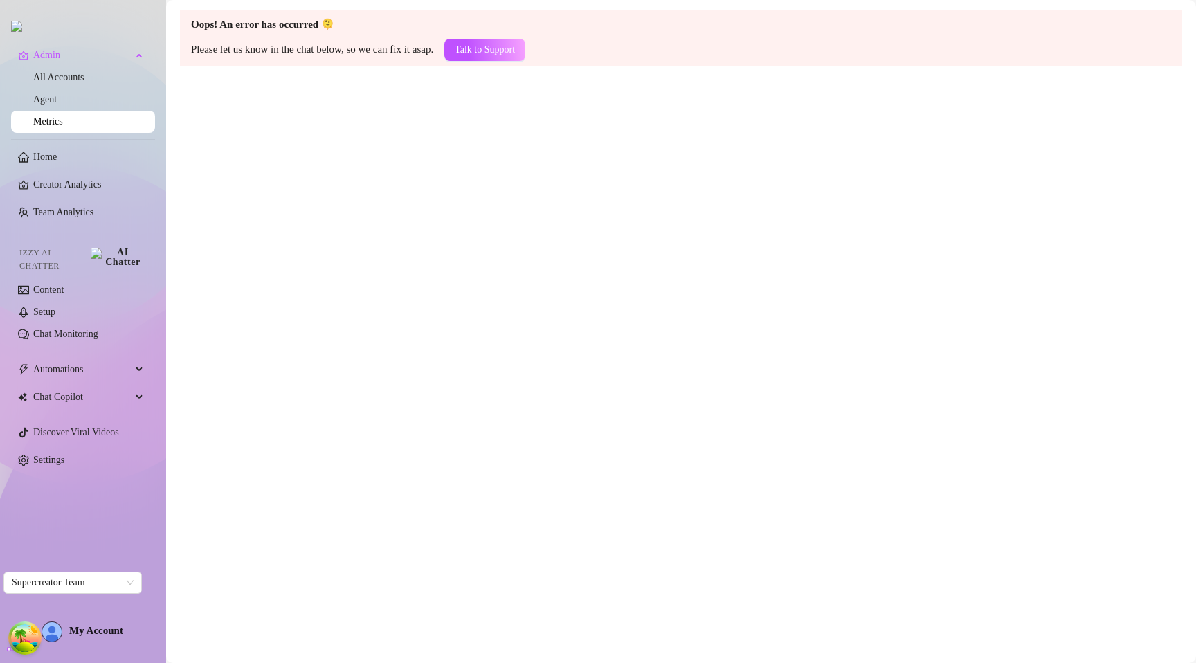
click at [817, 224] on main "Oops! An error has occurred 🫠 Please let us know in the chat below, so we can f…" at bounding box center [681, 331] width 1030 height 663
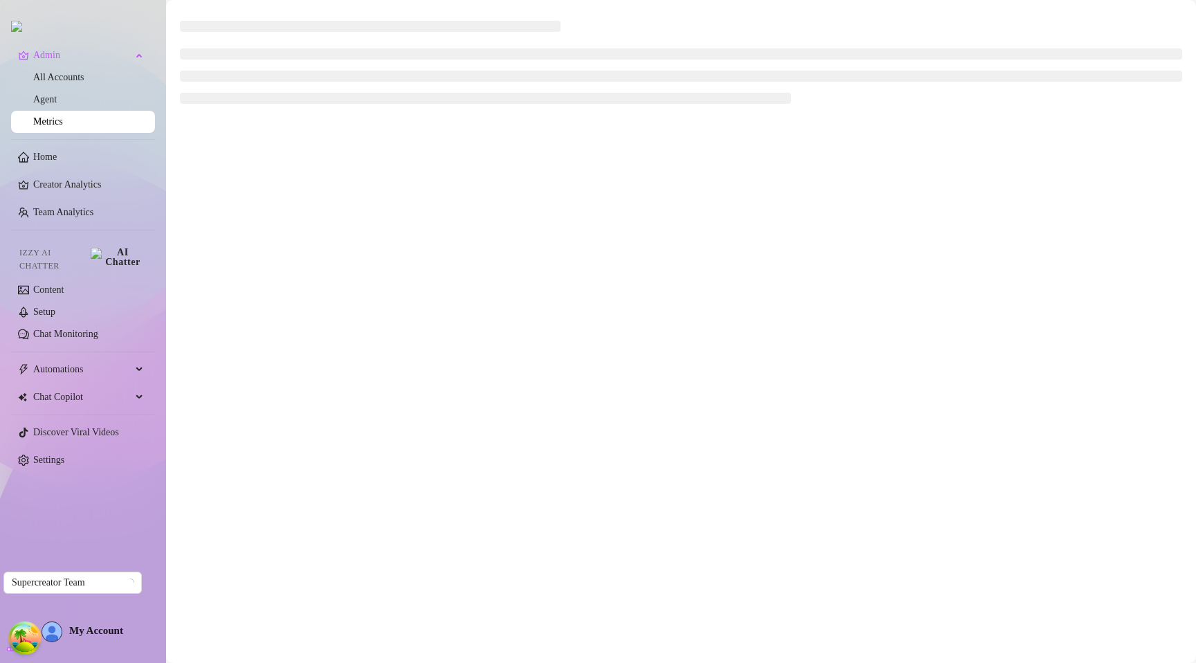
click at [613, 366] on main at bounding box center [681, 331] width 1030 height 663
click at [693, 333] on main at bounding box center [681, 331] width 1030 height 663
click at [646, 317] on main at bounding box center [681, 331] width 1030 height 663
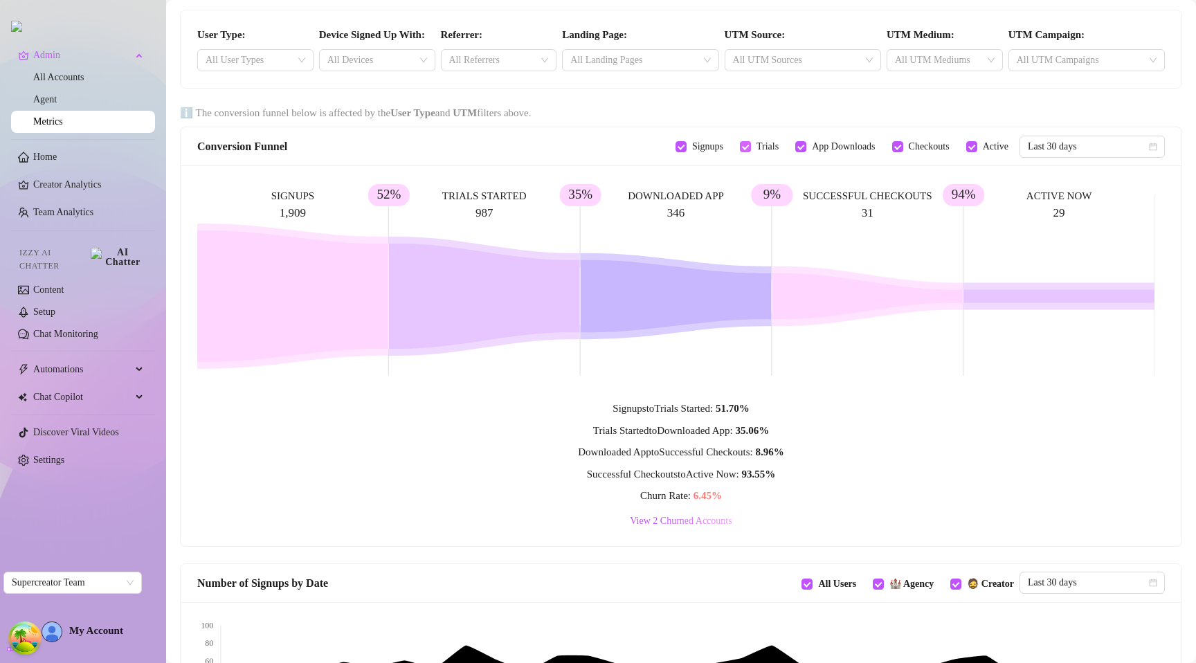
click at [754, 148] on span "Trials" at bounding box center [767, 146] width 33 height 15
click at [751, 148] on input "Trials" at bounding box center [745, 146] width 11 height 11
checkbox input "false"
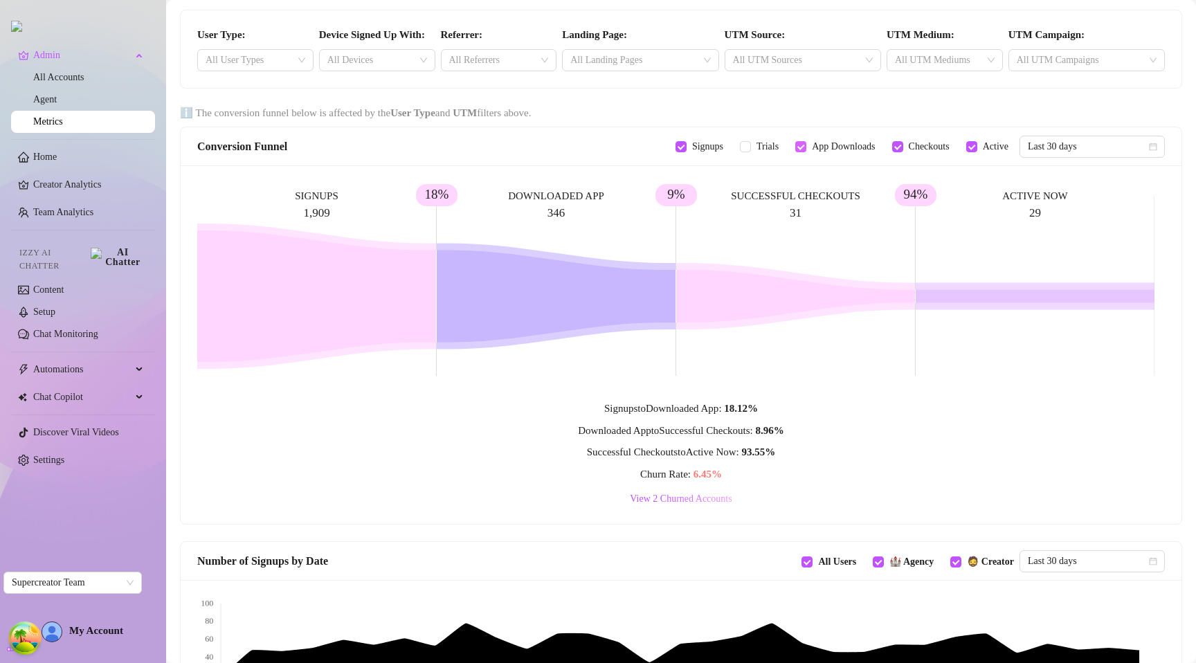
click at [812, 147] on span "App Downloads" at bounding box center [843, 146] width 74 height 15
click at [806, 147] on input "App Downloads" at bounding box center [800, 146] width 11 height 11
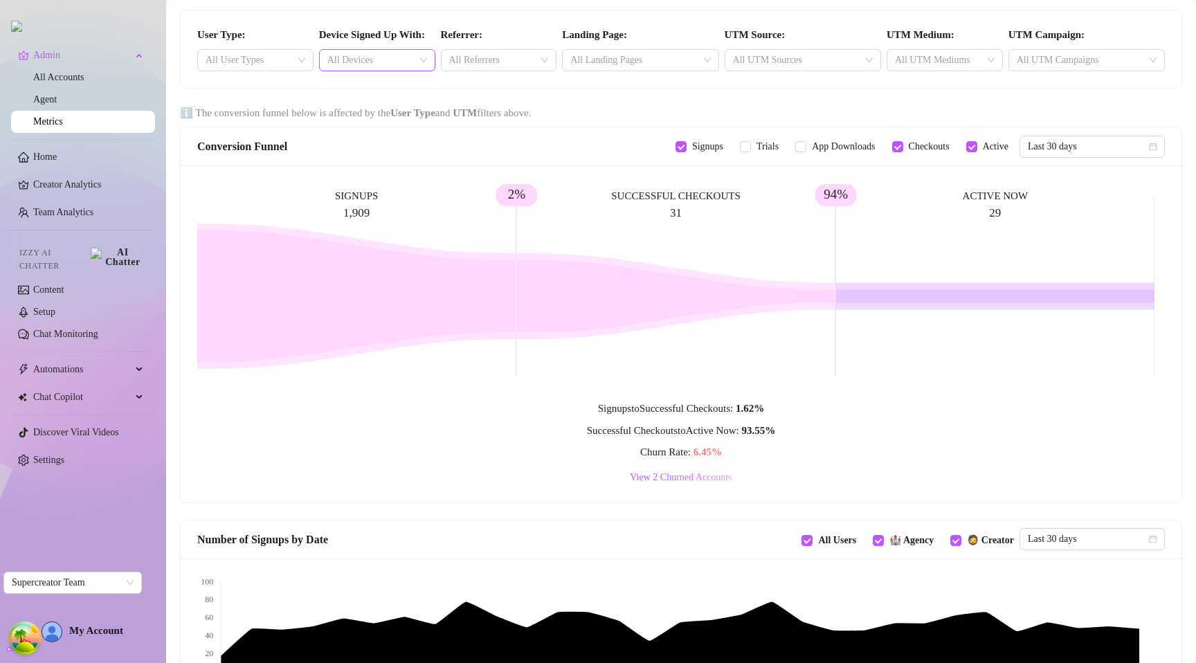
click at [363, 55] on div at bounding box center [370, 60] width 96 height 19
click at [365, 105] on div "mobile" at bounding box center [375, 109] width 93 height 15
click at [461, 10] on div "User Type: All User Types Device Signed Up With: mobile Referrer: All Referrers…" at bounding box center [681, 49] width 1002 height 79
click at [363, 57] on icon "close" at bounding box center [361, 60] width 7 height 7
click at [365, 59] on div at bounding box center [370, 60] width 96 height 19
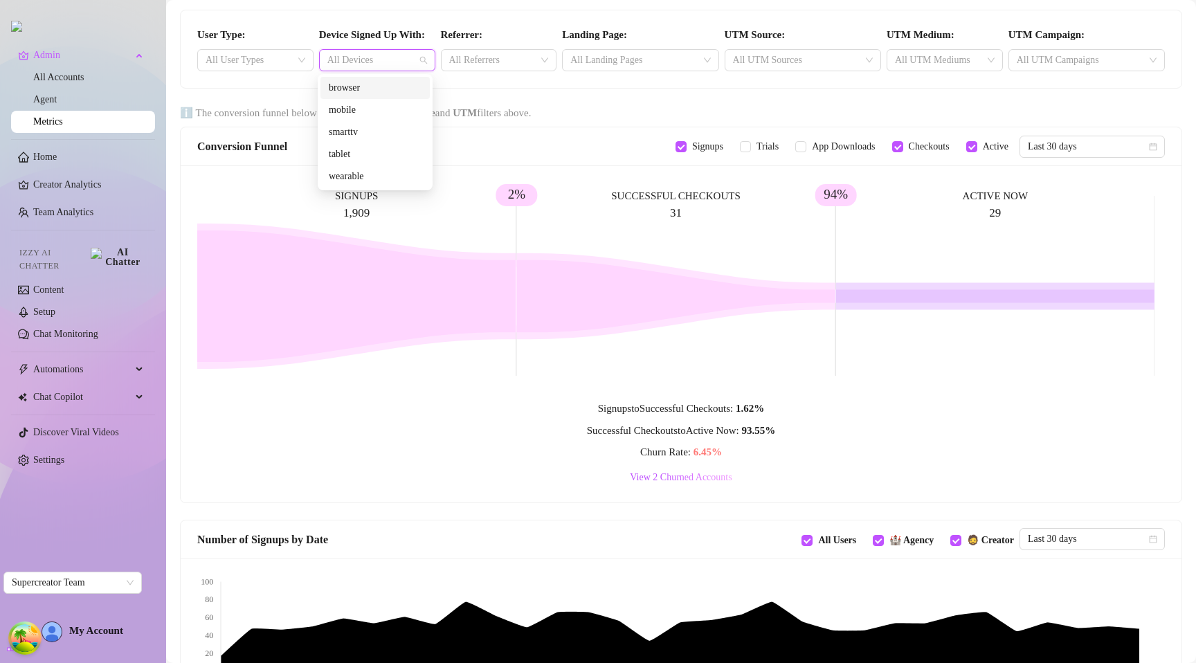
click at [363, 91] on div "browser" at bounding box center [375, 87] width 93 height 15
click at [448, 17] on div "User Type: All User Types Device Signed Up With: browser Referrer: All Referrer…" at bounding box center [681, 49] width 1001 height 78
click at [454, 145] on div "Conversion Funnel" at bounding box center [436, 146] width 478 height 17
click at [365, 59] on icon "close" at bounding box center [365, 60] width 7 height 7
click at [363, 60] on div at bounding box center [370, 60] width 96 height 19
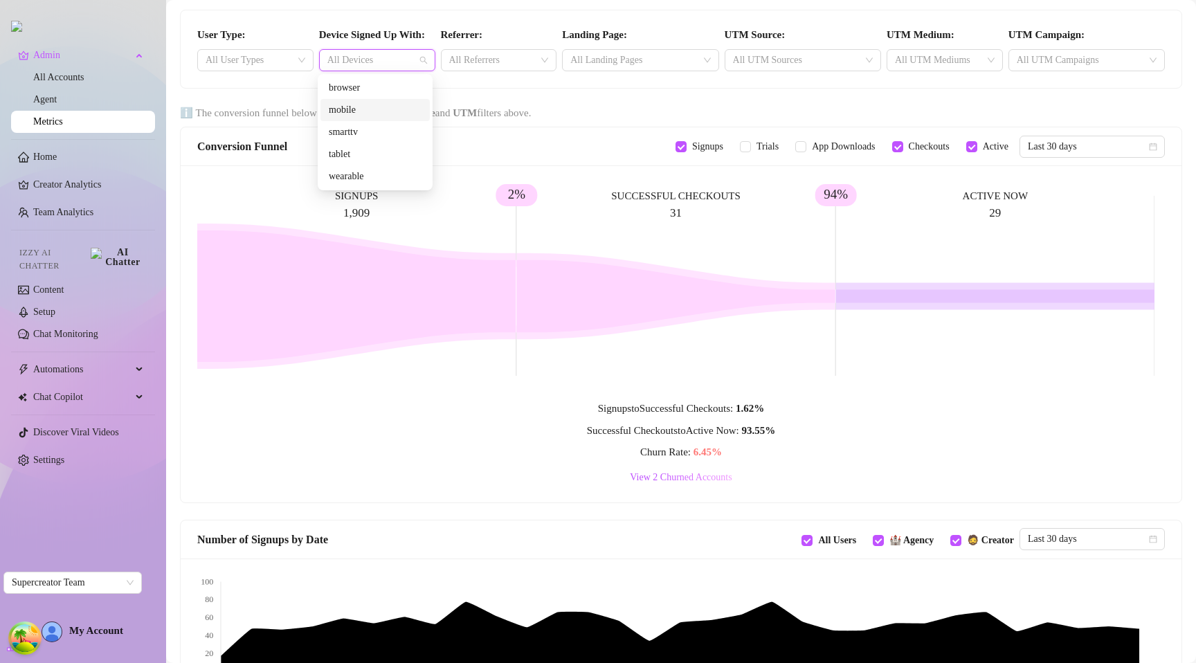
click at [363, 109] on div "mobile" at bounding box center [375, 109] width 93 height 15
click at [475, 226] on rect at bounding box center [675, 286] width 957 height 208
click at [809, 146] on span "App Downloads" at bounding box center [843, 146] width 74 height 15
click at [806, 146] on input "App Downloads" at bounding box center [800, 146] width 11 height 11
checkbox input "true"
